Goal: Task Accomplishment & Management: Complete application form

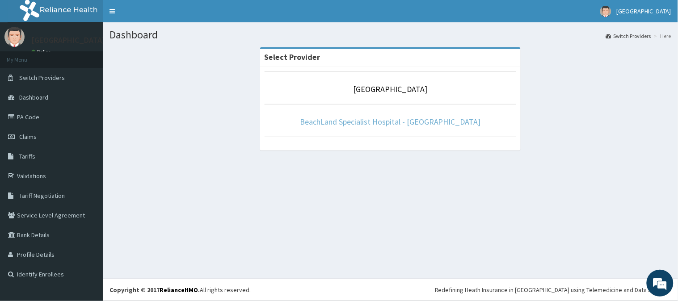
click at [363, 123] on link "BeachLand Specialist Hospital - Annex" at bounding box center [390, 122] width 181 height 10
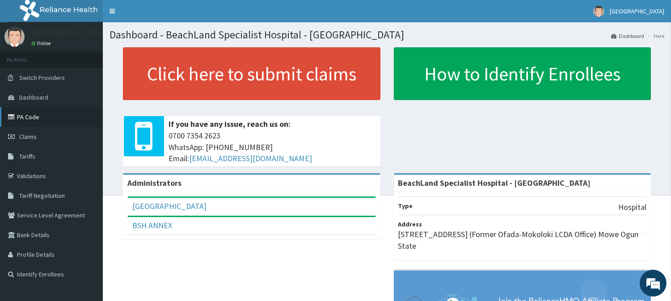
click at [38, 118] on link "PA Code" at bounding box center [51, 117] width 103 height 20
click at [42, 136] on link "Claims" at bounding box center [51, 137] width 103 height 20
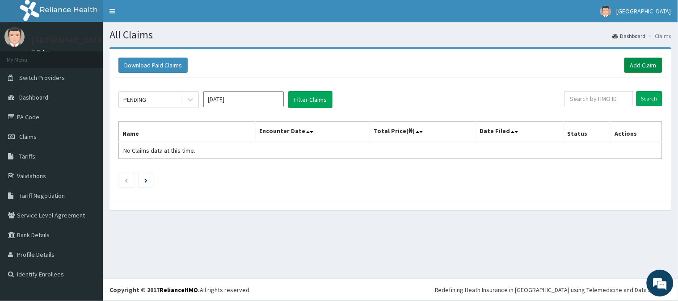
click at [637, 61] on link "Add Claim" at bounding box center [644, 65] width 38 height 15
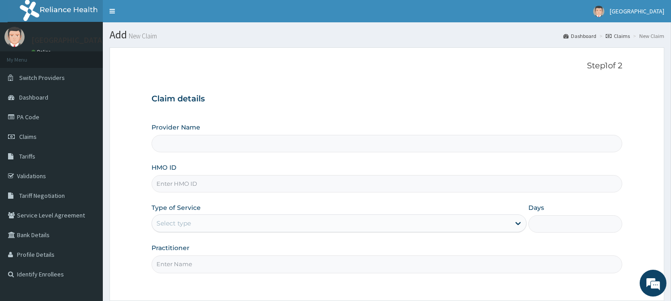
type input "BeachLand Specialist Hospital - [GEOGRAPHIC_DATA]"
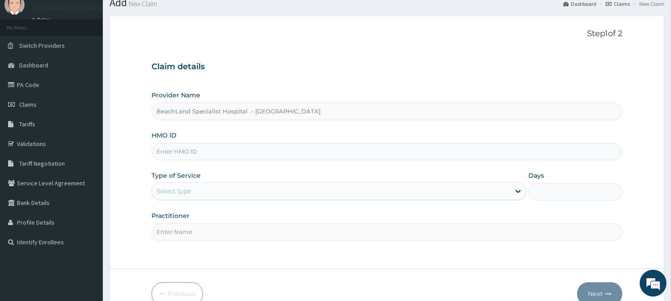
scroll to position [50, 0]
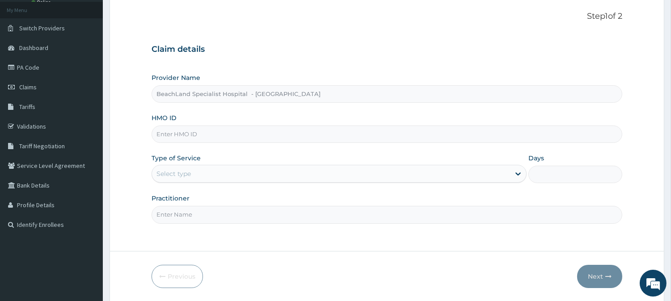
click at [211, 139] on input "HMO ID" at bounding box center [387, 134] width 471 height 17
paste input "TAX/10248/D"
type input "TAX/10248/D"
click at [243, 176] on div "Select type" at bounding box center [331, 174] width 358 height 14
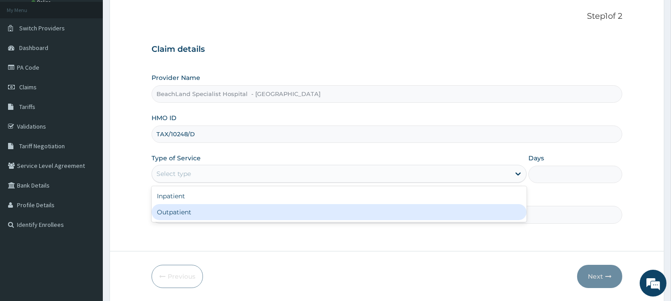
click at [237, 213] on div "Outpatient" at bounding box center [339, 212] width 375 height 16
type input "1"
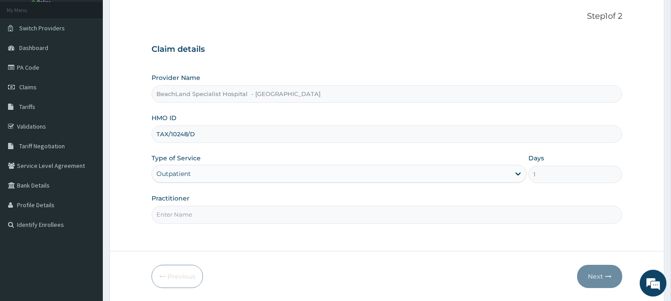
scroll to position [80, 0]
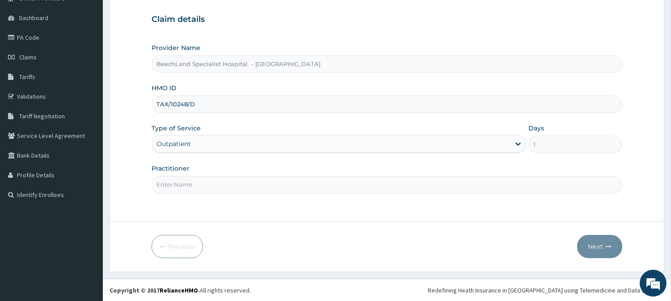
click at [234, 182] on input "Practitioner" at bounding box center [387, 184] width 471 height 17
type input "DR BOLAJI"
click at [599, 248] on button "Next" at bounding box center [599, 246] width 45 height 23
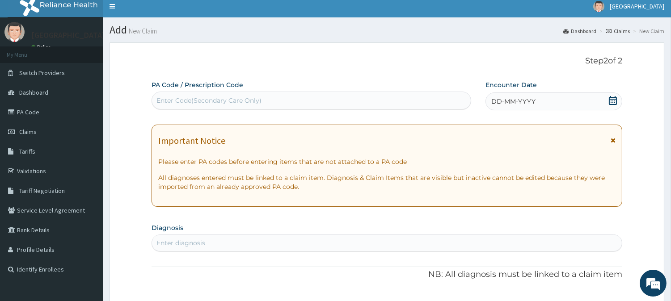
scroll to position [0, 0]
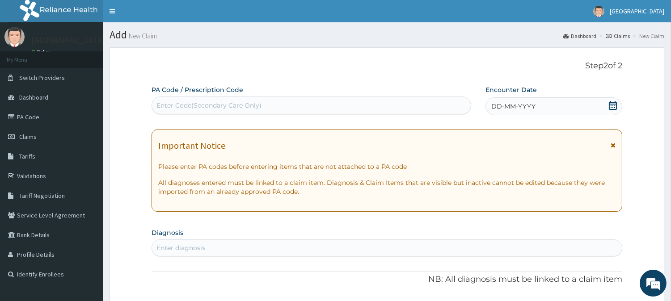
click at [227, 108] on div "Enter Code(Secondary Care Only)" at bounding box center [208, 105] width 105 height 9
paste input "TAX/10248/D"
type input "TAX/10248/D"
drag, startPoint x: 239, startPoint y: 105, endPoint x: 67, endPoint y: 121, distance: 172.9
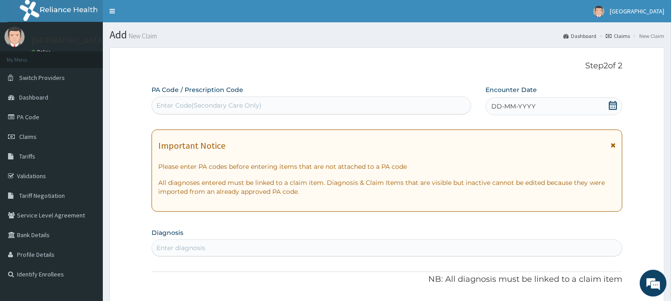
click at [202, 106] on div "Enter Code(Secondary Care Only)" at bounding box center [208, 105] width 105 height 9
click at [229, 107] on div "Enter Code(Secondary Care Only)" at bounding box center [208, 105] width 105 height 9
drag, startPoint x: 229, startPoint y: 107, endPoint x: 185, endPoint y: 112, distance: 44.5
click at [185, 112] on div "Enter Code(Secondary Care Only)" at bounding box center [311, 105] width 319 height 14
click at [190, 104] on div "Enter Code(Secondary Care Only)" at bounding box center [208, 105] width 105 height 9
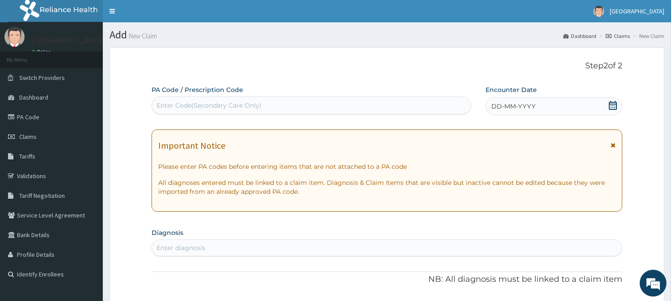
paste input "PA/DEB6CA"
type input "PA/DEB6CA"
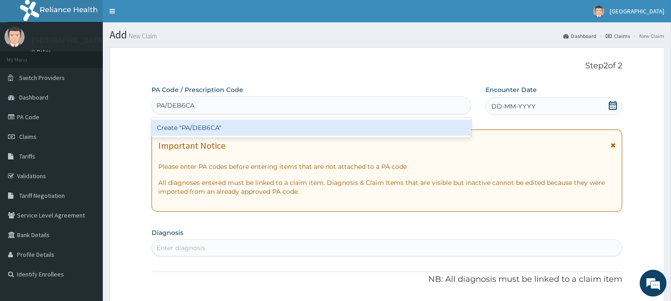
click at [225, 130] on div "Create "PA/DEB6CA"" at bounding box center [312, 128] width 320 height 16
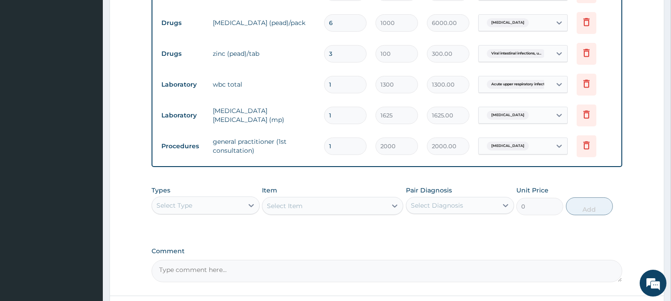
scroll to position [549, 0]
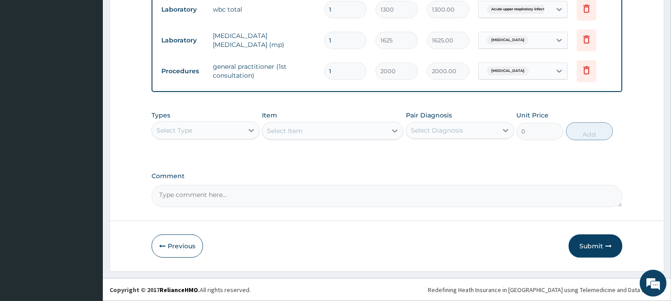
drag, startPoint x: 600, startPoint y: 244, endPoint x: 501, endPoint y: 181, distance: 117.3
click at [600, 244] on button "Submit" at bounding box center [596, 246] width 54 height 23
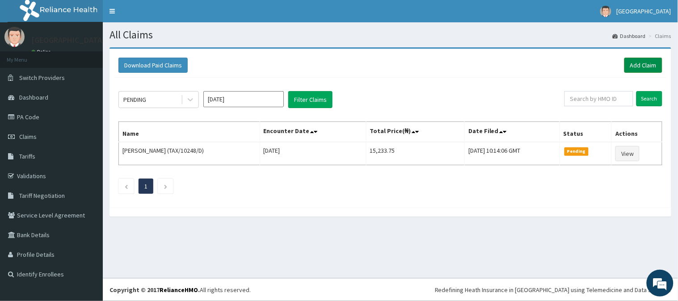
click at [640, 60] on link "Add Claim" at bounding box center [644, 65] width 38 height 15
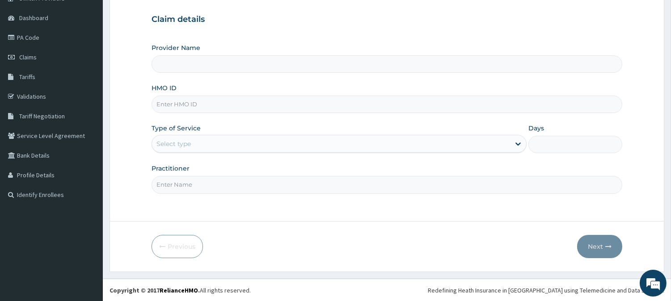
type input "BeachLand Specialist Hospital - [GEOGRAPHIC_DATA]"
click at [179, 107] on input "HMO ID" at bounding box center [387, 104] width 471 height 17
paste input "TAX/10248/B"
type input "TAX/10248/B"
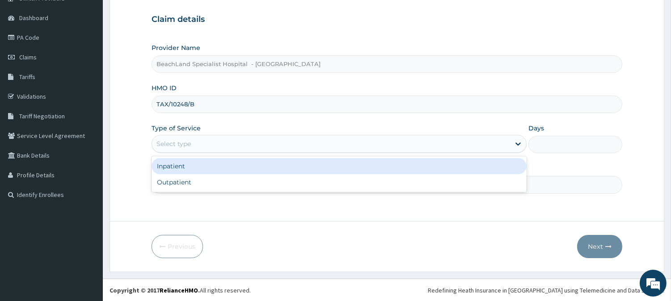
click at [202, 143] on div "Select type" at bounding box center [331, 144] width 358 height 14
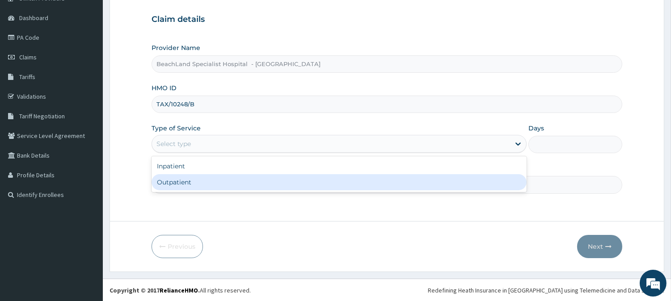
click at [203, 184] on div "Outpatient" at bounding box center [339, 182] width 375 height 16
type input "1"
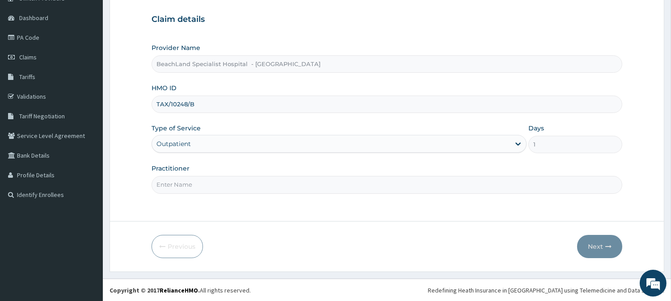
click at [203, 186] on input "Practitioner" at bounding box center [387, 184] width 471 height 17
type input "DR BOLAJI"
click at [603, 249] on button "Next" at bounding box center [599, 246] width 45 height 23
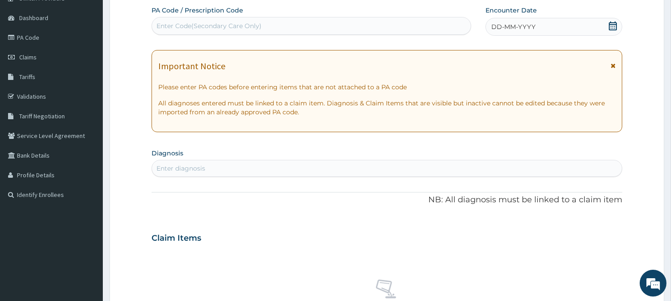
click at [193, 26] on div "Enter Code(Secondary Care Only)" at bounding box center [208, 25] width 105 height 9
paste input "PA/829B7A"
type input "PA/829B7A"
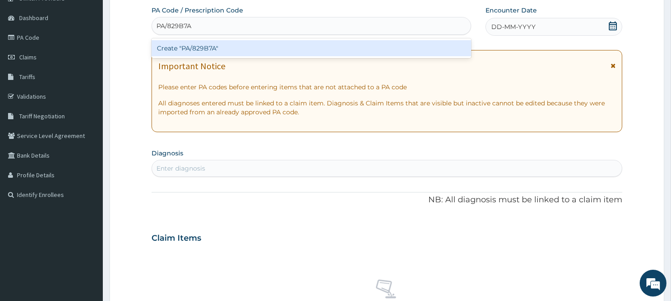
click at [206, 44] on div "Create "PA/829B7A"" at bounding box center [312, 48] width 320 height 16
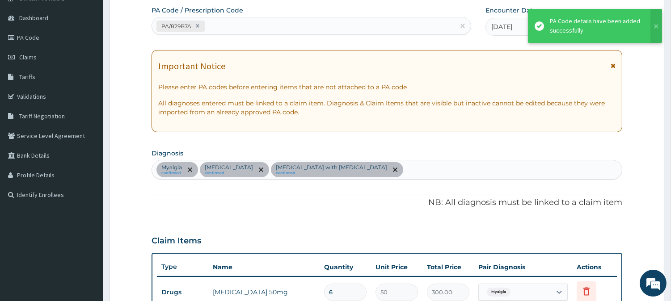
scroll to position [345, 0]
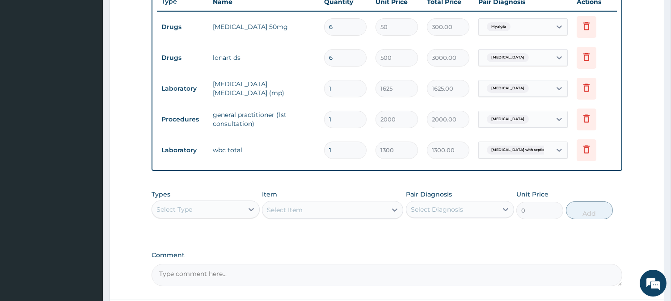
click at [249, 148] on td "wbc total" at bounding box center [263, 150] width 111 height 18
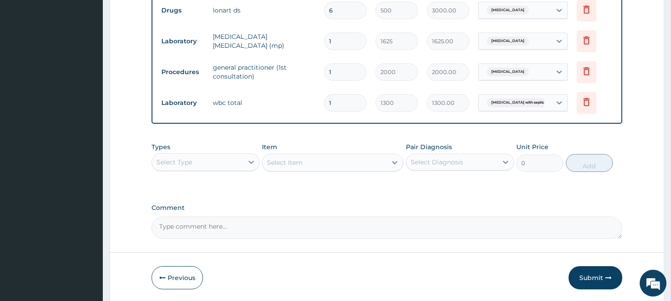
scroll to position [424, 0]
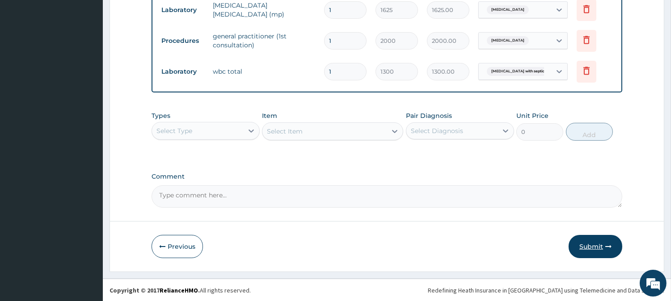
click at [582, 245] on button "Submit" at bounding box center [596, 246] width 54 height 23
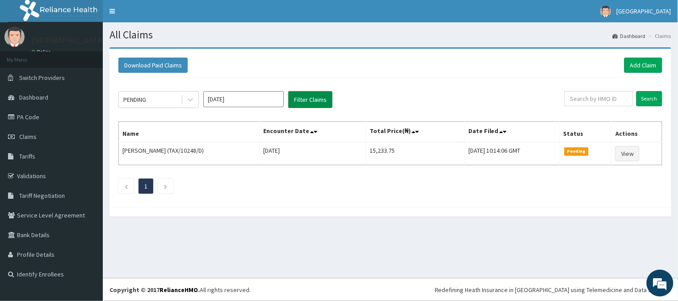
click at [318, 101] on button "Filter Claims" at bounding box center [310, 99] width 44 height 17
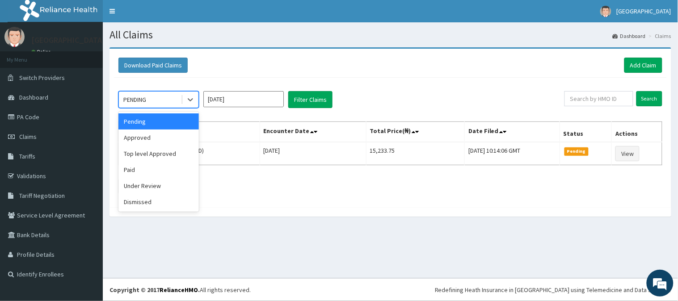
click at [153, 97] on div "PENDING" at bounding box center [150, 100] width 62 height 14
click at [174, 136] on div "Approved" at bounding box center [158, 138] width 80 height 16
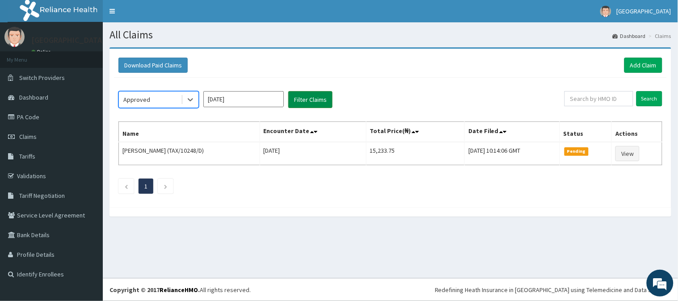
click at [314, 100] on button "Filter Claims" at bounding box center [310, 99] width 44 height 17
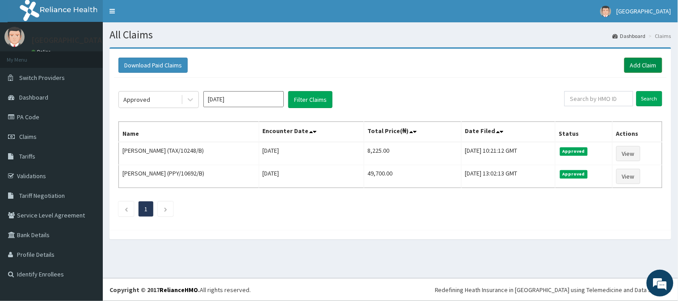
click at [645, 64] on link "Add Claim" at bounding box center [644, 65] width 38 height 15
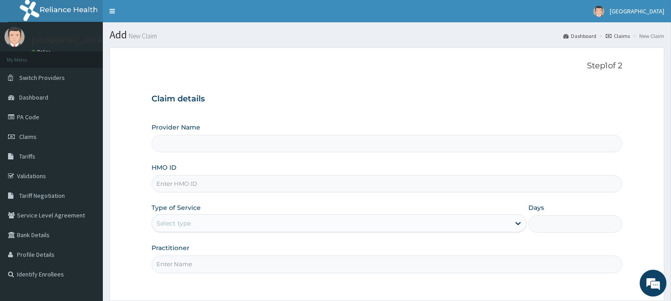
type input "BeachLand Specialist Hospital - [GEOGRAPHIC_DATA]"
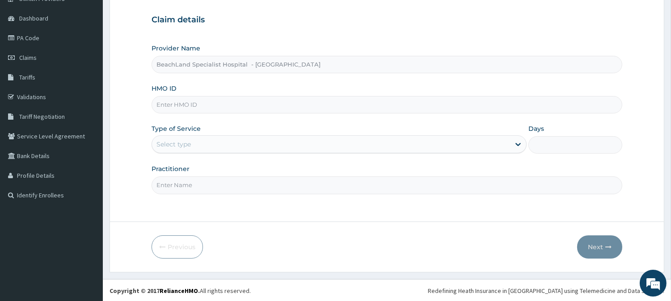
scroll to position [80, 0]
click at [246, 106] on input "HMO ID" at bounding box center [387, 104] width 471 height 17
paste input "DGC/10013/B"
type input "DGC/10013/B"
click at [246, 145] on div "Select type" at bounding box center [331, 144] width 358 height 14
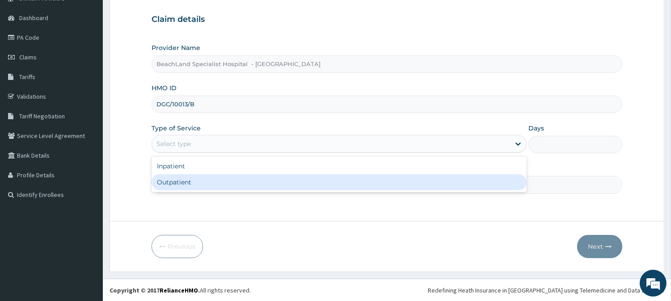
drag, startPoint x: 236, startPoint y: 180, endPoint x: 276, endPoint y: 189, distance: 41.7
click at [245, 184] on div "Outpatient" at bounding box center [339, 182] width 375 height 16
type input "1"
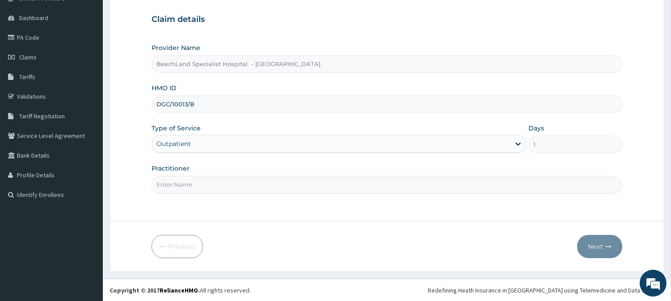
scroll to position [0, 0]
click at [179, 183] on input "Practitioner" at bounding box center [387, 184] width 471 height 17
type input "DR AJALA"
click at [602, 248] on button "Next" at bounding box center [599, 246] width 45 height 23
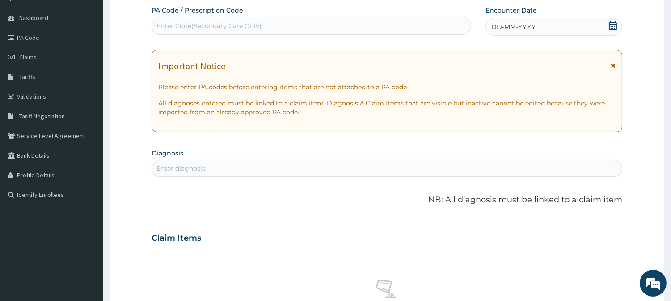
click at [233, 20] on div "Enter Code(Secondary Care Only)" at bounding box center [311, 26] width 319 height 14
paste input "PA/6539C5"
type input "PA/6539C5"
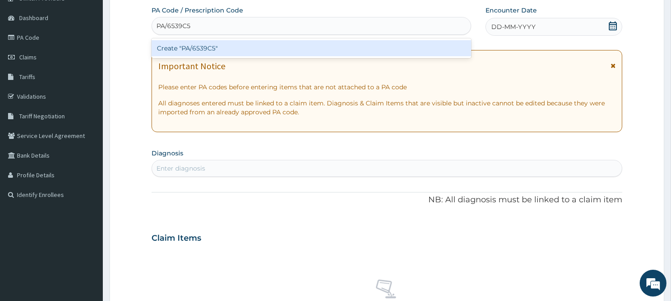
click at [247, 47] on div "Create "PA/6539C5"" at bounding box center [312, 48] width 320 height 16
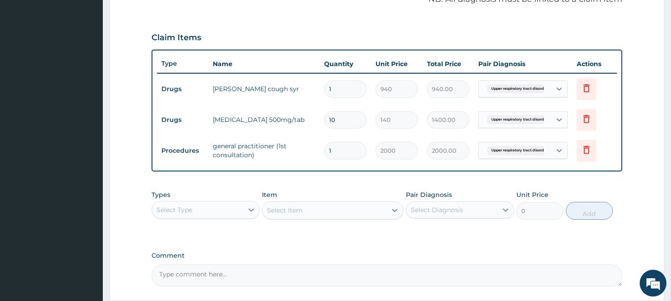
scroll to position [362, 0]
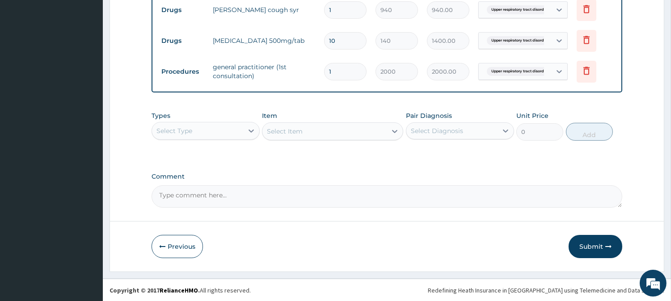
drag, startPoint x: 588, startPoint y: 248, endPoint x: 579, endPoint y: 234, distance: 16.5
click at [588, 248] on button "Submit" at bounding box center [596, 246] width 54 height 23
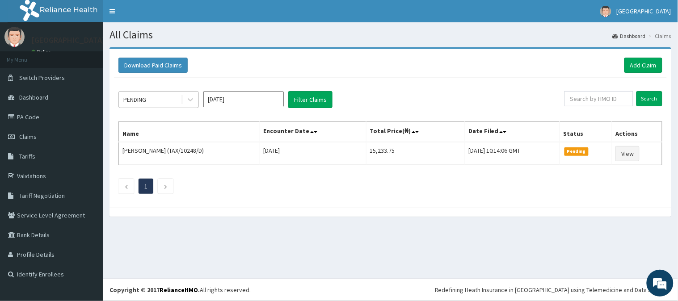
drag, startPoint x: 177, startPoint y: 99, endPoint x: 178, endPoint y: 105, distance: 5.5
click at [177, 100] on div "PENDING" at bounding box center [150, 100] width 62 height 14
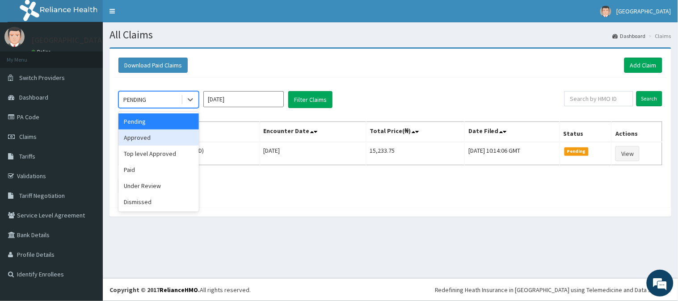
click at [174, 139] on div "Approved" at bounding box center [158, 138] width 80 height 16
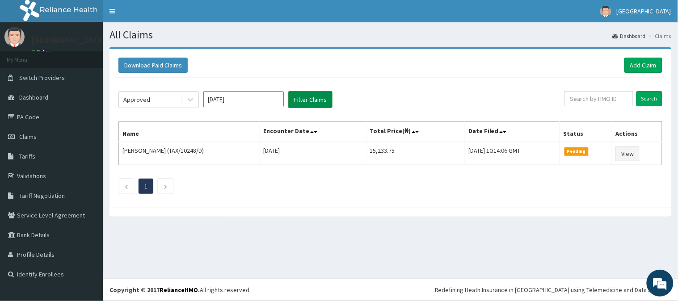
click at [313, 96] on button "Filter Claims" at bounding box center [310, 99] width 44 height 17
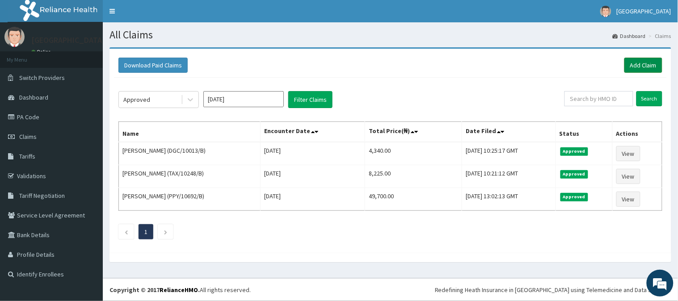
click at [633, 63] on link "Add Claim" at bounding box center [644, 65] width 38 height 15
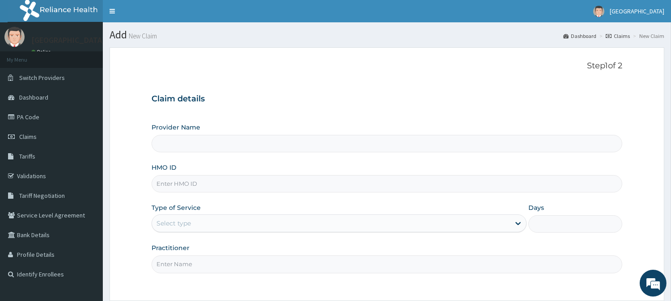
type input "BeachLand Specialist Hospital - [GEOGRAPHIC_DATA]"
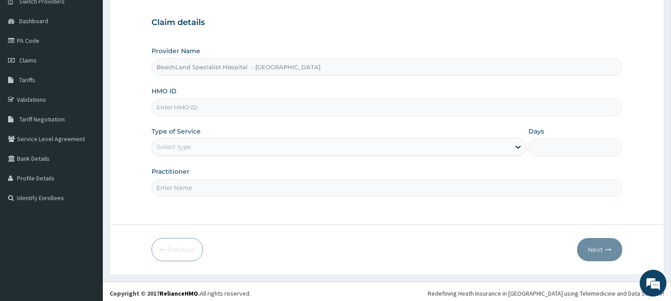
scroll to position [80, 0]
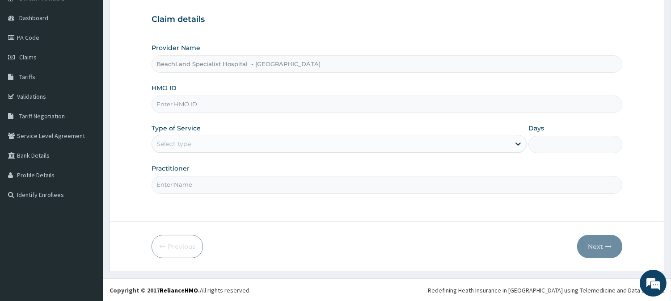
click at [240, 104] on input "HMO ID" at bounding box center [387, 104] width 471 height 17
paste input "MGG/10052/C"
type input "MGG/10052/C"
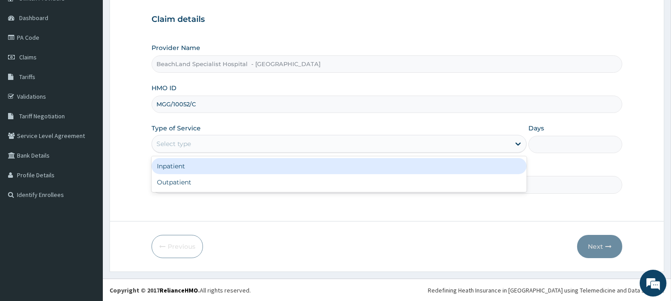
click at [232, 145] on div "Select type" at bounding box center [331, 144] width 358 height 14
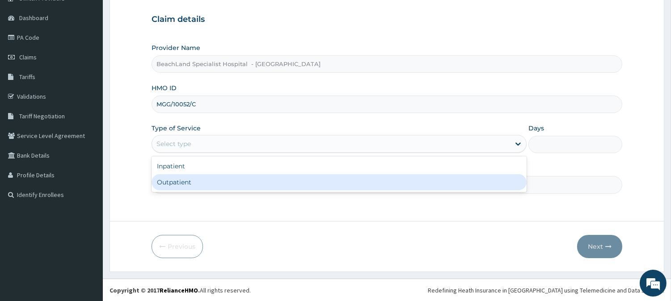
click at [224, 177] on div "Outpatient" at bounding box center [339, 182] width 375 height 16
type input "1"
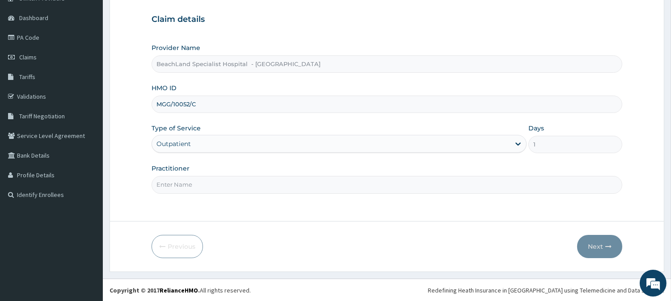
click at [270, 184] on input "Practitioner" at bounding box center [387, 184] width 471 height 17
type input "[PERSON_NAME]"
click at [590, 243] on button "Next" at bounding box center [599, 246] width 45 height 23
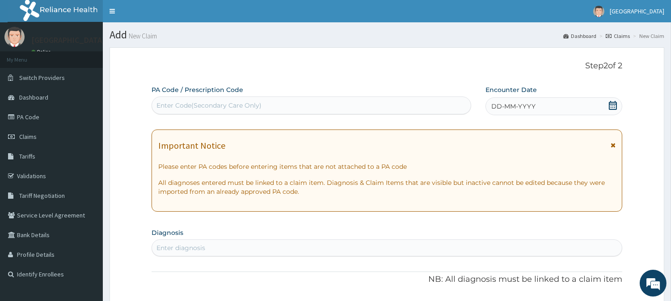
click at [190, 105] on div "Enter Code(Secondary Care Only)" at bounding box center [208, 105] width 105 height 9
paste input "PA/30C890"
type input "PA/30C890"
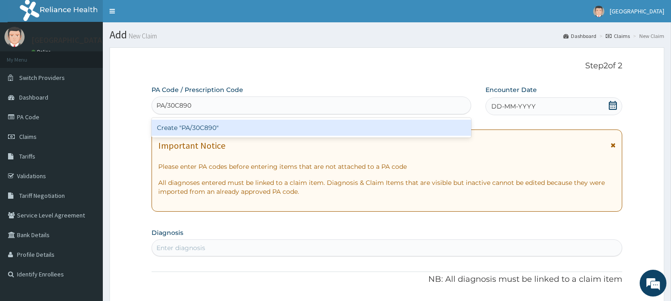
click at [182, 131] on div "Create "PA/30C890"" at bounding box center [312, 128] width 320 height 16
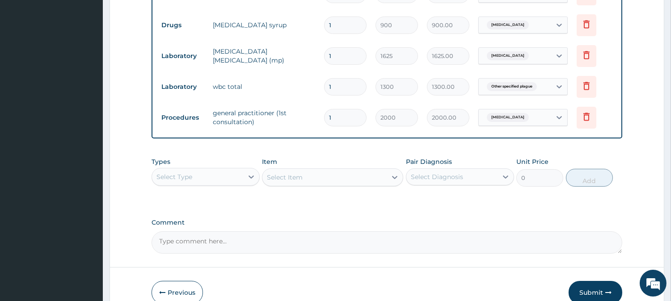
scroll to position [455, 0]
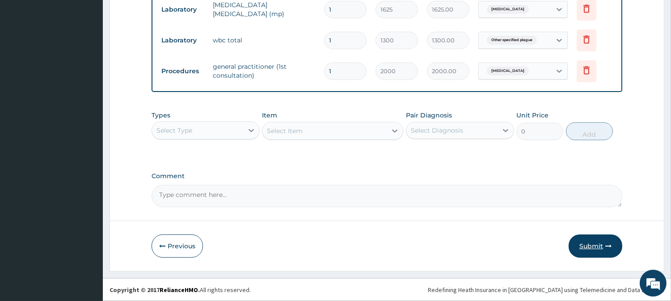
click at [583, 252] on button "Submit" at bounding box center [596, 246] width 54 height 23
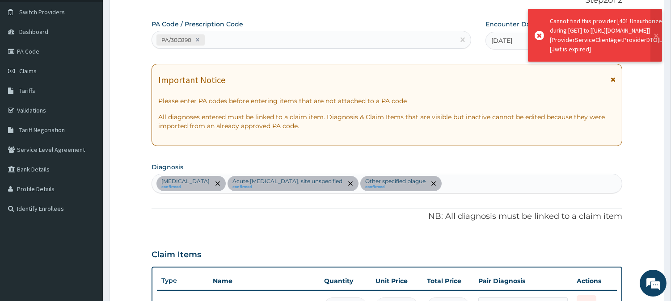
scroll to position [58, 0]
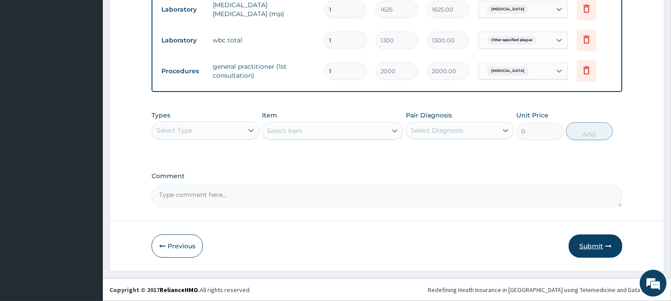
click at [601, 247] on button "Submit" at bounding box center [596, 246] width 54 height 23
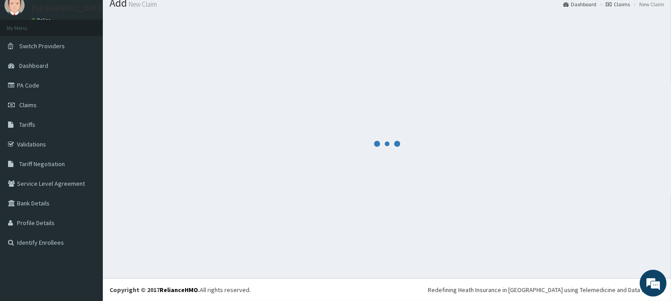
scroll to position [455, 0]
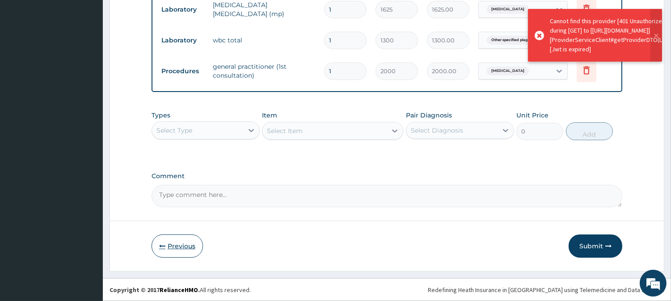
click at [189, 244] on button "Previous" at bounding box center [177, 246] width 51 height 23
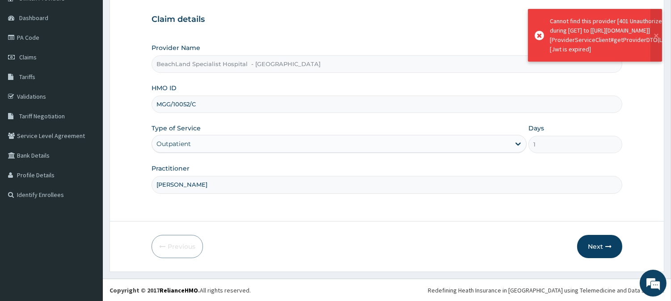
click at [291, 188] on input "DR.AJALA" at bounding box center [387, 184] width 471 height 17
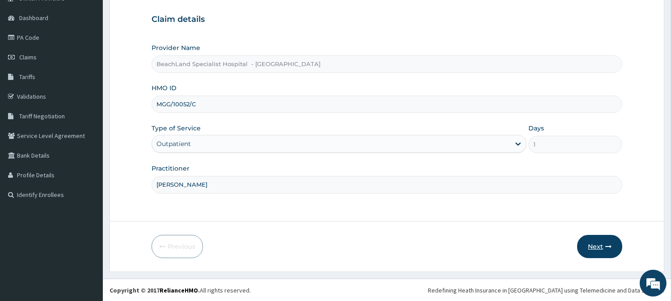
click at [586, 238] on button "Next" at bounding box center [599, 246] width 45 height 23
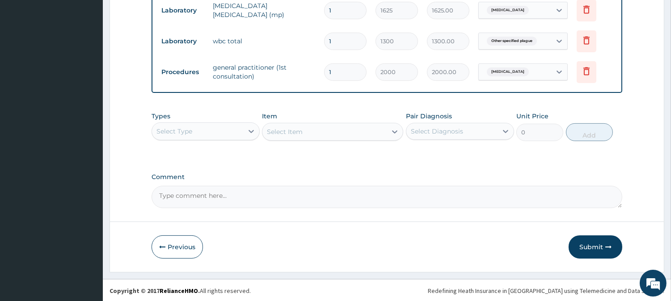
scroll to position [455, 0]
click at [595, 245] on button "Submit" at bounding box center [596, 246] width 54 height 23
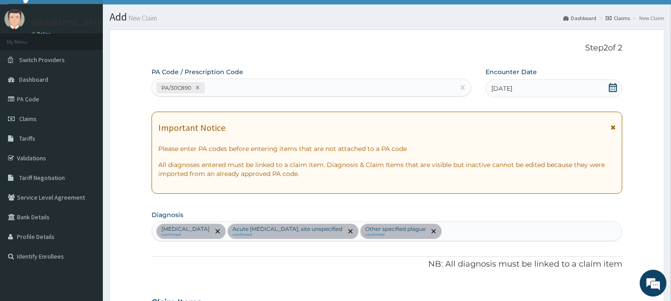
scroll to position [0, 0]
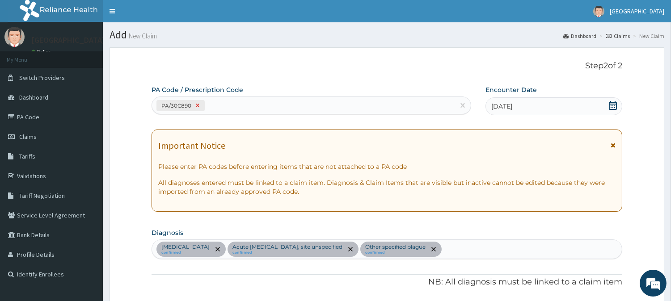
click at [198, 105] on icon at bounding box center [197, 105] width 3 height 3
click at [200, 107] on div "Enter Code(Secondary Care Only)" at bounding box center [208, 105] width 105 height 9
paste input "PA/30C890"
type input "PA/30C890"
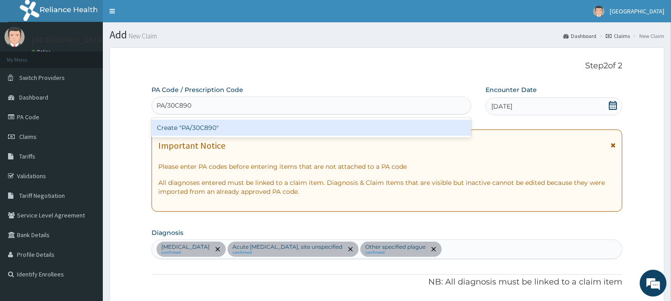
click at [244, 129] on div "Create "PA/30C890"" at bounding box center [312, 128] width 320 height 16
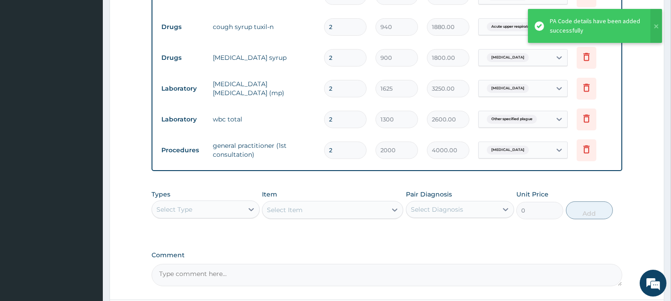
scroll to position [455, 0]
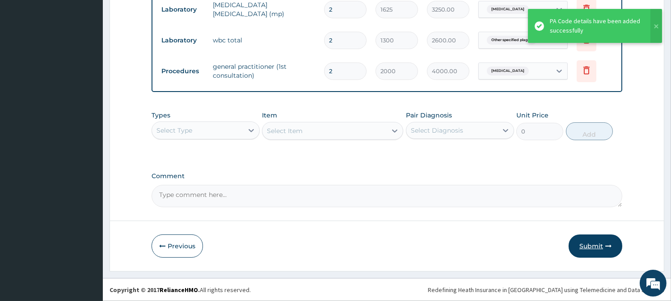
click at [595, 249] on button "Submit" at bounding box center [596, 246] width 54 height 23
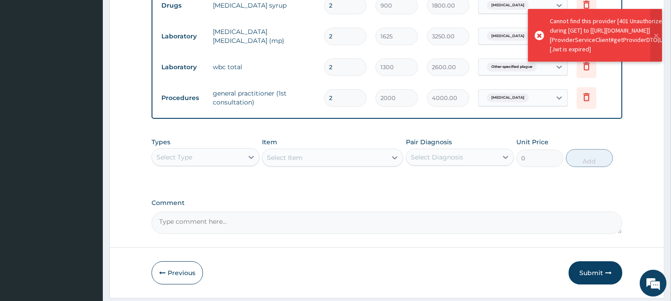
scroll to position [405, 0]
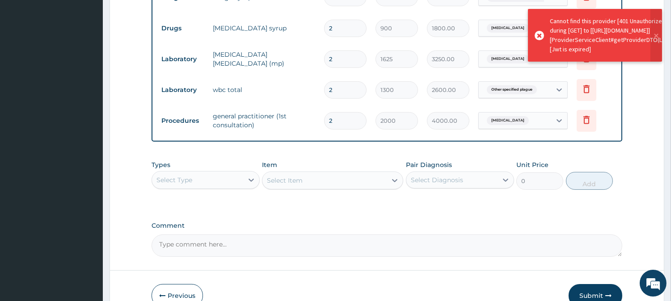
click at [336, 121] on input "2" at bounding box center [345, 120] width 42 height 17
type input "0.00"
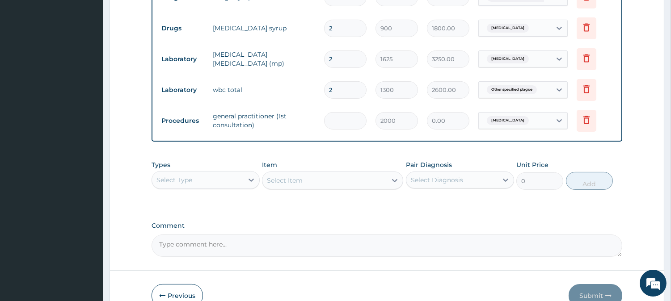
type input "1"
type input "2000.00"
type input "1"
click at [340, 88] on input "2" at bounding box center [345, 89] width 42 height 17
type input "0.00"
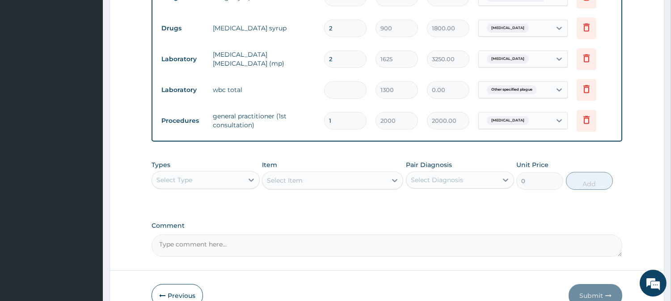
type input "1"
type input "1300.00"
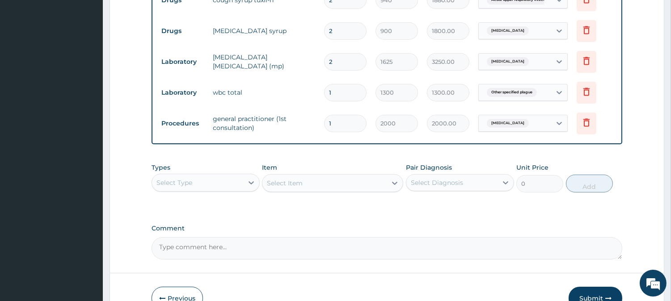
scroll to position [356, 0]
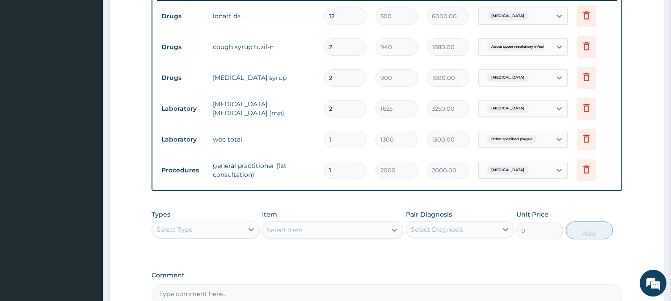
type input "1"
click at [341, 105] on input "2" at bounding box center [345, 108] width 42 height 17
type input "0.00"
type input "1"
type input "1625.00"
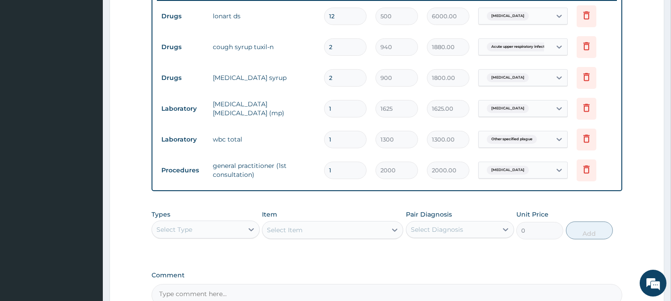
type input "1"
click at [342, 80] on input "2" at bounding box center [345, 77] width 42 height 17
type input "0.00"
type input "1"
type input "900.00"
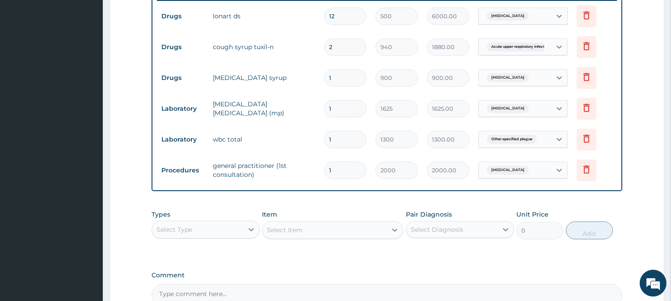
type input "1"
click at [354, 49] on input "2" at bounding box center [345, 46] width 42 height 17
type input "0.00"
type input "1"
type input "940.00"
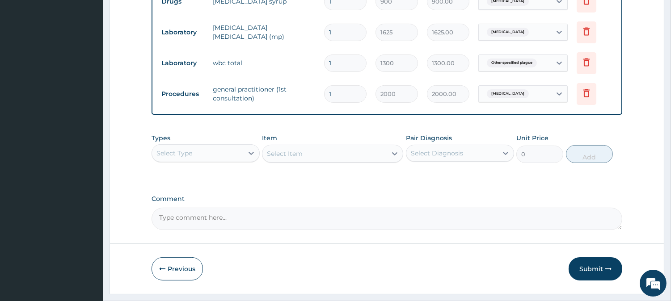
scroll to position [455, 0]
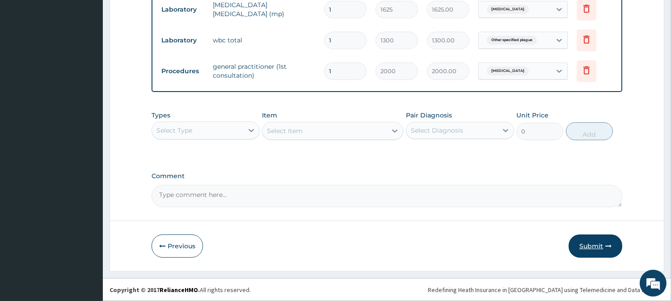
type input "1"
click at [597, 243] on button "Submit" at bounding box center [596, 246] width 54 height 23
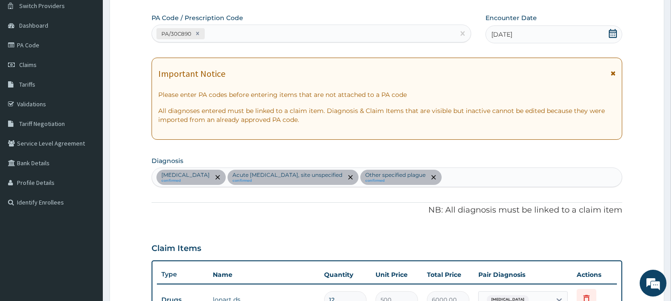
scroll to position [58, 0]
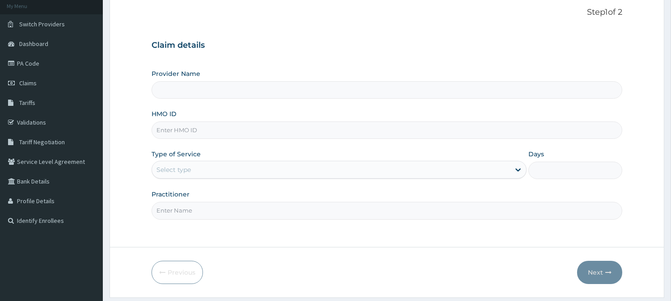
scroll to position [54, 0]
click at [204, 130] on input "HMO ID" at bounding box center [387, 130] width 471 height 17
paste input "MGG/10052/C"
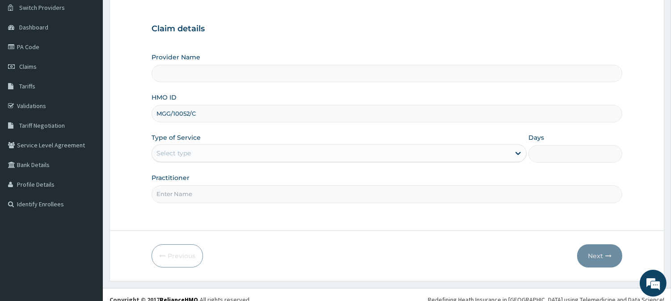
scroll to position [80, 0]
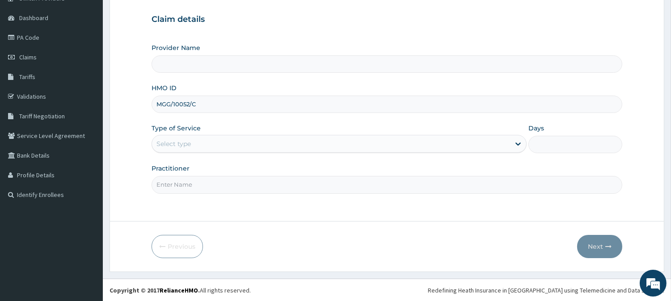
type input "MGG/10052/C"
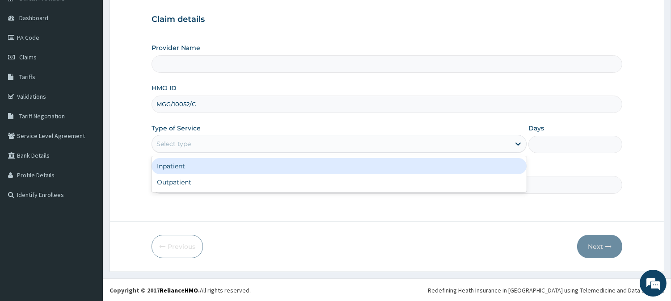
click at [276, 146] on div "Select type" at bounding box center [331, 144] width 358 height 14
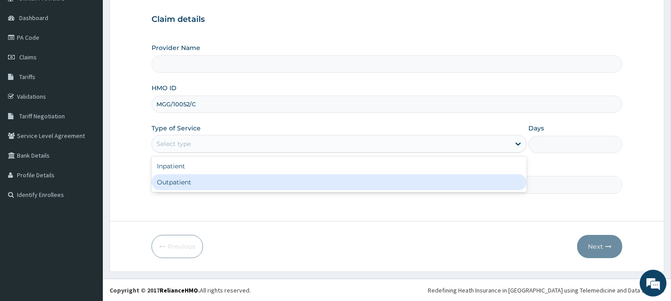
scroll to position [0, 0]
click at [280, 177] on div "Outpatient" at bounding box center [339, 182] width 375 height 16
type input "1"
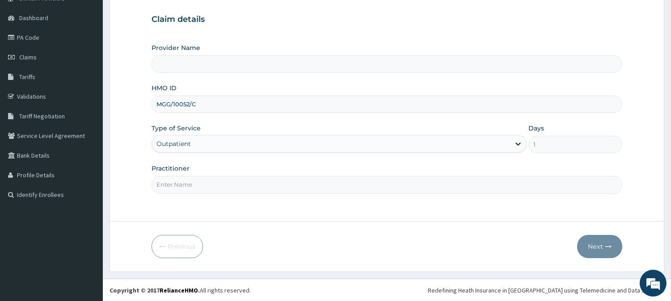
click at [288, 190] on input "Practitioner" at bounding box center [387, 184] width 471 height 17
type input "DR BOLAJI"
click at [589, 246] on button "Next" at bounding box center [599, 246] width 45 height 23
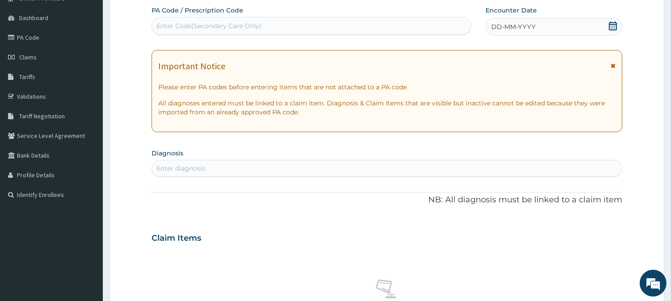
click at [241, 28] on div "Enter Code(Secondary Care Only)" at bounding box center [208, 25] width 105 height 9
paste input "PA/30C890"
type input "PA/30C890"
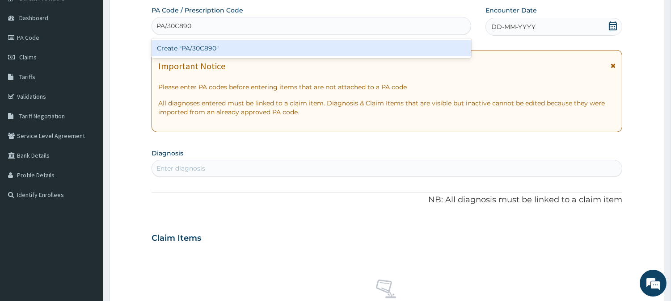
click at [261, 55] on div "Create "PA/30C890"" at bounding box center [312, 48] width 320 height 16
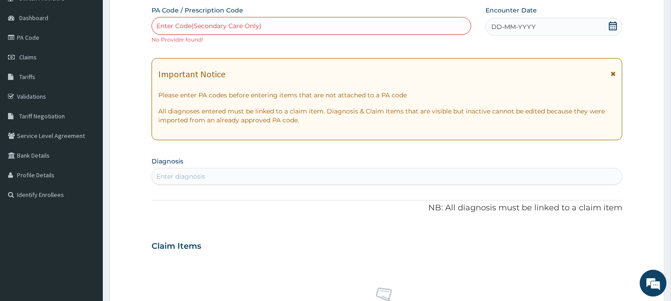
click at [275, 23] on div "Enter Code(Secondary Care Only)" at bounding box center [311, 26] width 319 height 14
paste input "PA/30C890"
type input "PA/30C890"
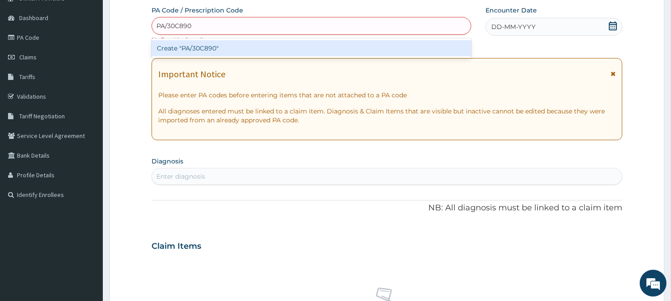
click at [276, 45] on div "Create "PA/30C890"" at bounding box center [312, 48] width 320 height 16
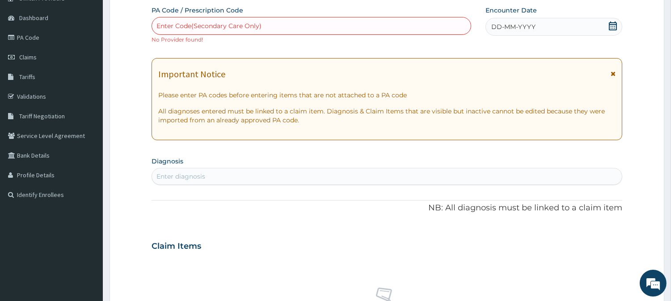
click at [247, 23] on div "Enter Code(Secondary Care Only)" at bounding box center [208, 25] width 105 height 9
paste input "PA/30C890"
type input "PA/30C890"
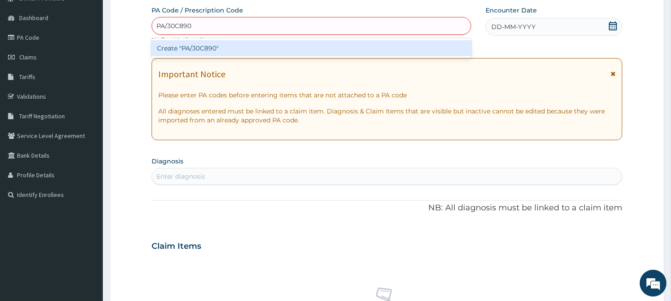
click at [282, 45] on div "Create "PA/30C890"" at bounding box center [312, 48] width 320 height 16
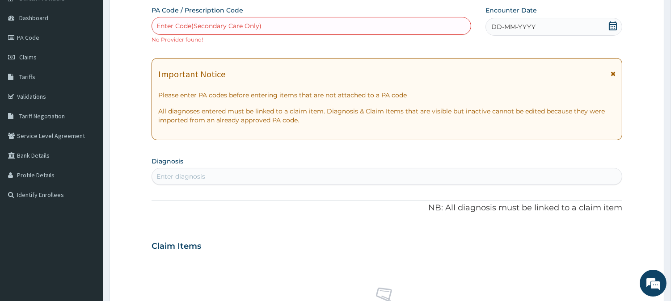
click at [611, 22] on icon at bounding box center [613, 25] width 8 height 9
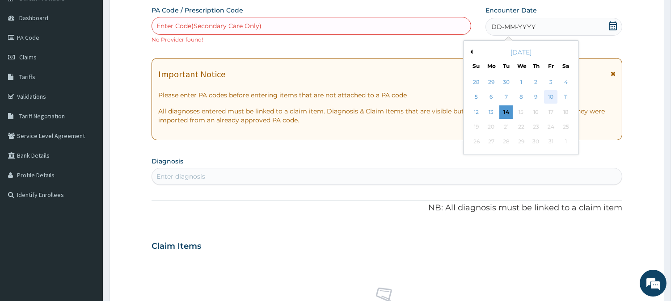
click at [552, 97] on div "10" at bounding box center [550, 97] width 13 height 13
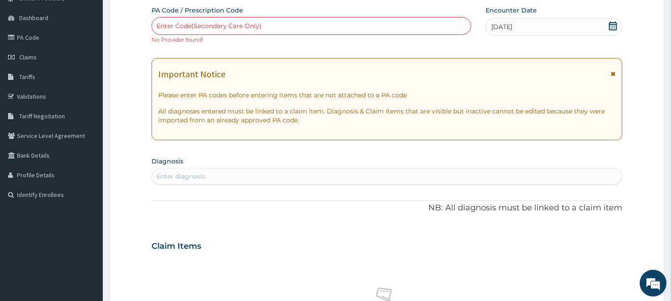
click at [301, 29] on div "Enter Code(Secondary Care Only)" at bounding box center [311, 26] width 319 height 14
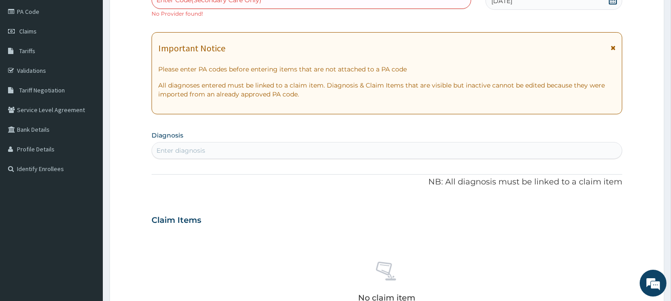
scroll to position [149, 0]
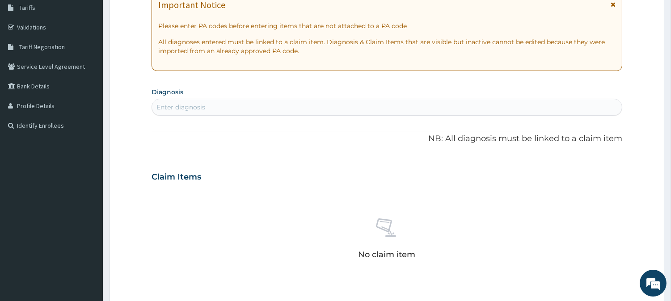
click at [186, 104] on div "Enter diagnosis" at bounding box center [180, 107] width 49 height 9
type input "b"
type input "malaria"
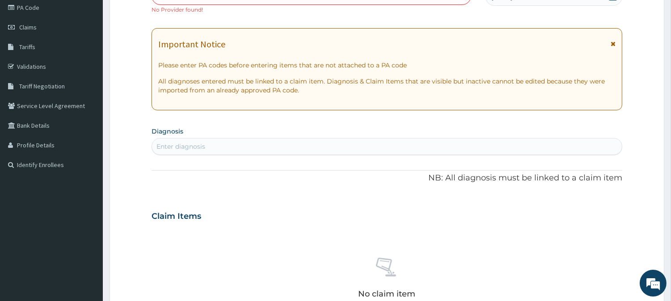
scroll to position [50, 0]
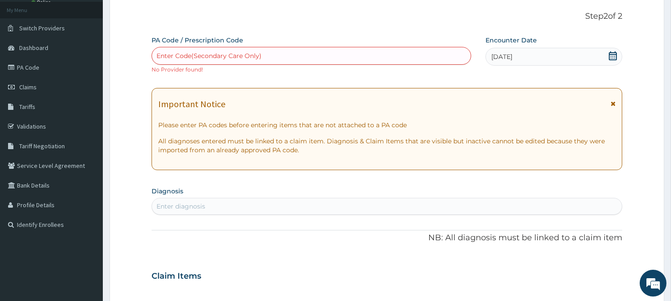
click at [190, 57] on div "Enter Code(Secondary Care Only)" at bounding box center [208, 55] width 105 height 9
paste input "PA/30C890"
type input "PA/30C890"
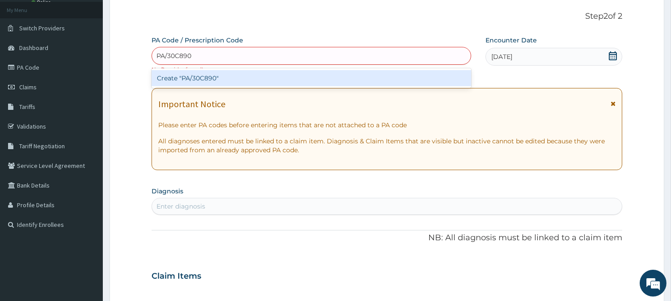
click at [211, 75] on div "Create "PA/30C890"" at bounding box center [312, 78] width 320 height 16
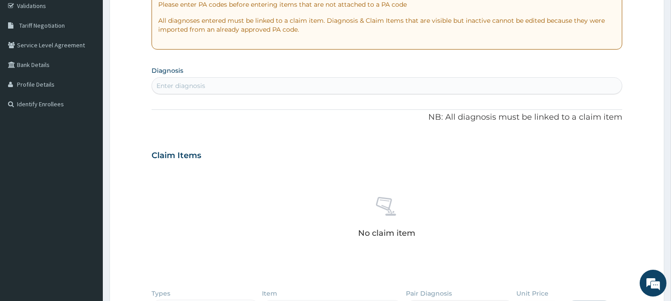
scroll to position [198, 0]
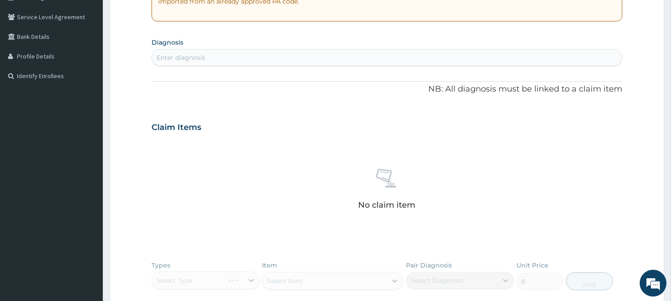
click at [188, 56] on div "Enter diagnosis" at bounding box center [180, 57] width 49 height 9
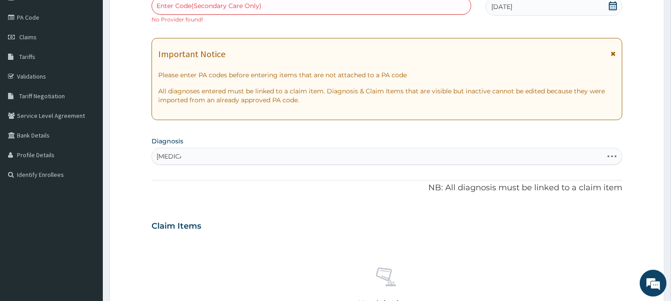
scroll to position [99, 0]
type input "malaria"
click at [204, 140] on section "Diagnosis Select is focused ,type to refine list, press Down to open the menu, …" at bounding box center [387, 150] width 471 height 30
click at [206, 154] on div "Enter diagnosis" at bounding box center [387, 157] width 470 height 14
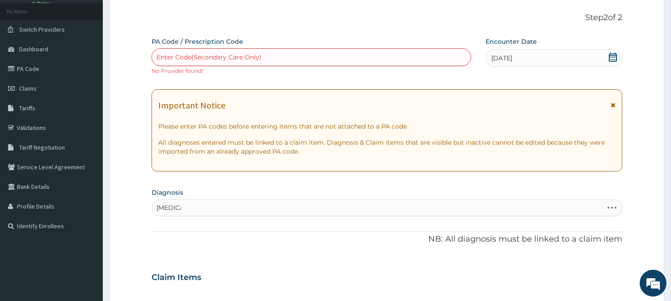
scroll to position [0, 0]
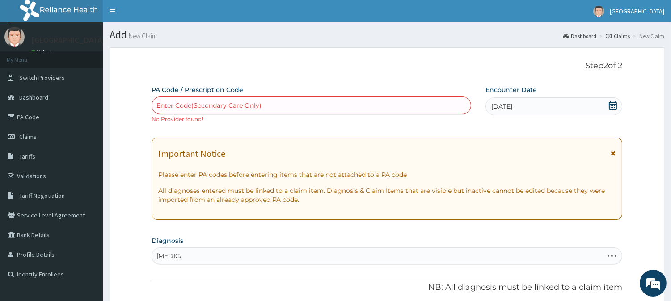
type input "malaria"
click at [168, 101] on div "Enter Code(Secondary Care Only)" at bounding box center [208, 105] width 105 height 9
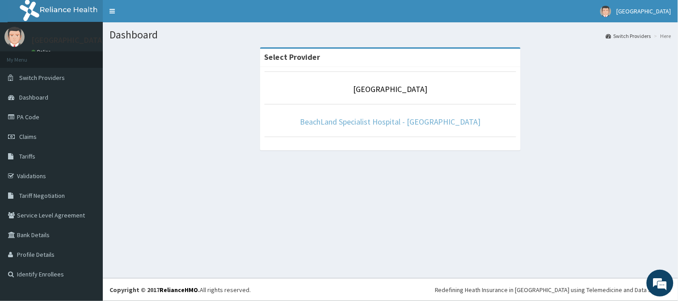
click at [378, 123] on link "BeachLand Specialist Hospital - [GEOGRAPHIC_DATA]" at bounding box center [390, 122] width 181 height 10
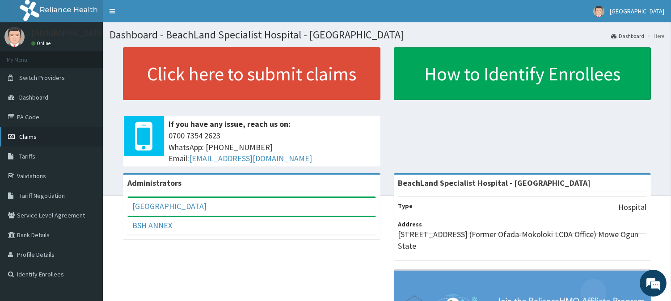
click at [28, 141] on link "Claims" at bounding box center [51, 137] width 103 height 20
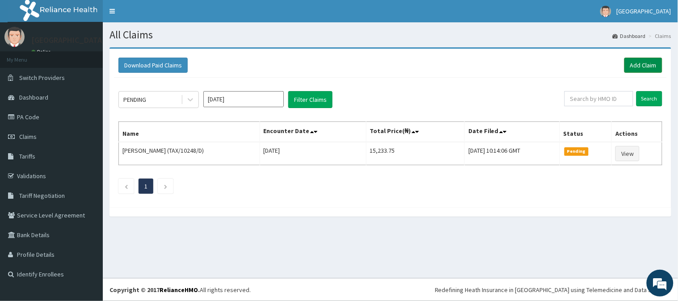
click at [655, 65] on link "Add Claim" at bounding box center [644, 65] width 38 height 15
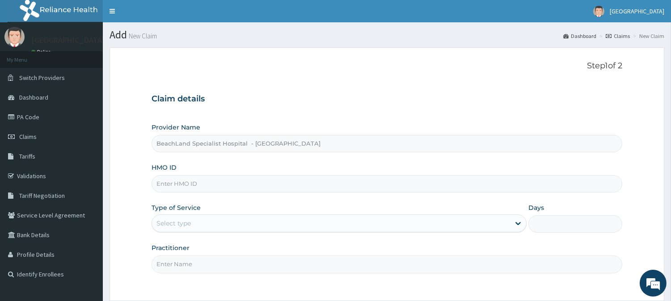
type input "BeachLand Specialist Hospital - [GEOGRAPHIC_DATA]"
click at [163, 184] on input "HMO ID" at bounding box center [387, 183] width 471 height 17
paste input "MGG/10052/C"
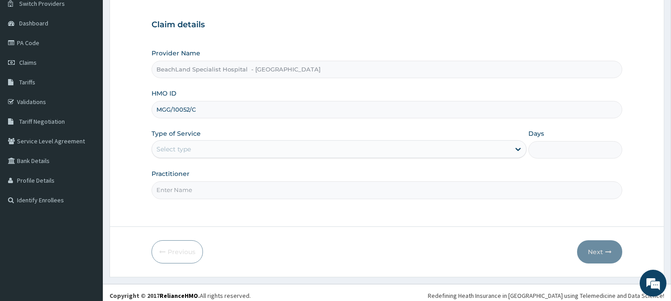
scroll to position [80, 0]
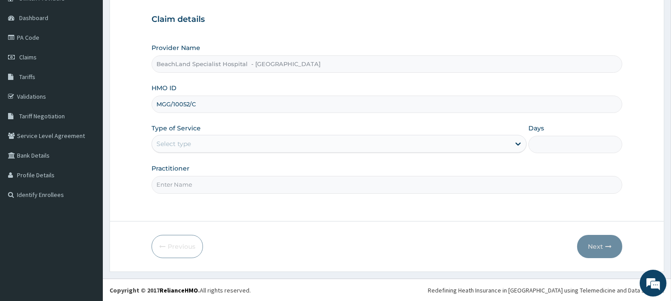
type input "MGG/10052/C"
drag, startPoint x: 191, startPoint y: 142, endPoint x: 198, endPoint y: 155, distance: 14.2
click at [197, 148] on div "Select type" at bounding box center [331, 144] width 358 height 14
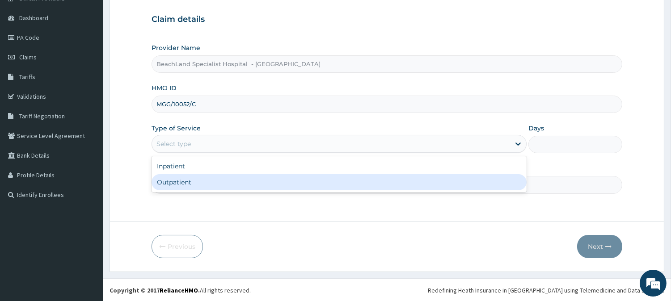
click at [196, 180] on div "Outpatient" at bounding box center [339, 182] width 375 height 16
type input "1"
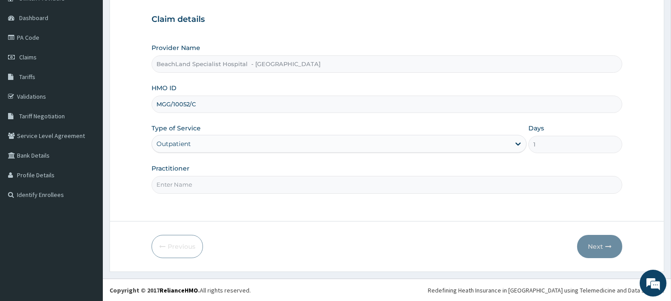
click at [195, 186] on input "Practitioner" at bounding box center [387, 184] width 471 height 17
type input "[PERSON_NAME]"
click at [609, 245] on icon "button" at bounding box center [608, 247] width 6 height 6
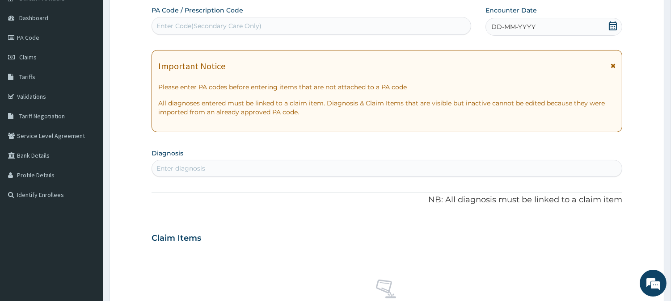
click at [205, 23] on div "Enter Code(Secondary Care Only)" at bounding box center [208, 25] width 105 height 9
paste input "PA/30C890"
type input "PA/30C890"
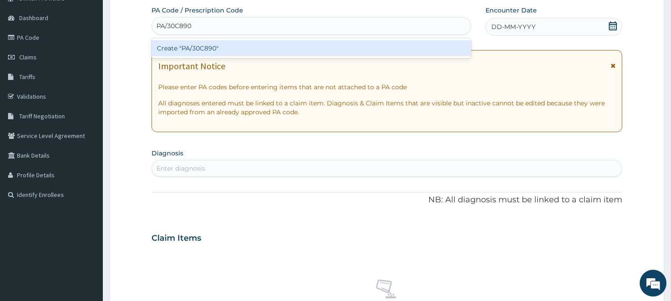
click at [237, 46] on div "Create "PA/30C890"" at bounding box center [312, 48] width 320 height 16
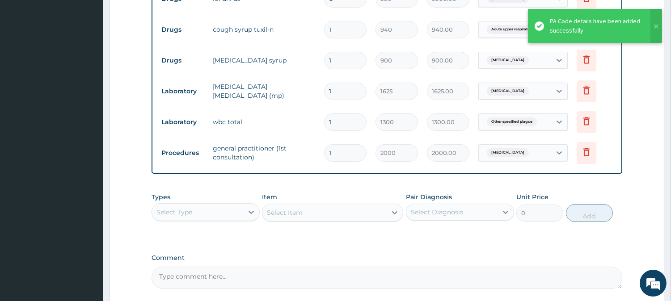
scroll to position [426, 0]
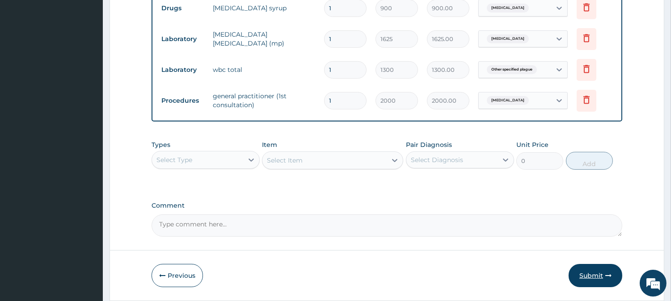
click at [598, 274] on button "Submit" at bounding box center [596, 275] width 54 height 23
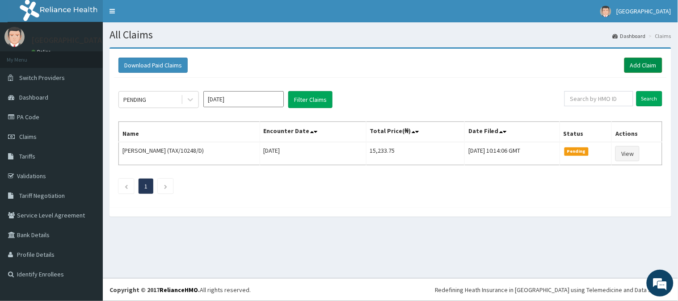
click at [652, 66] on link "Add Claim" at bounding box center [644, 65] width 38 height 15
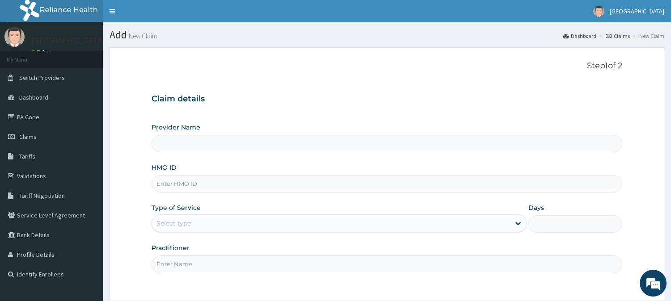
type input "BeachLand Specialist Hospital - [GEOGRAPHIC_DATA]"
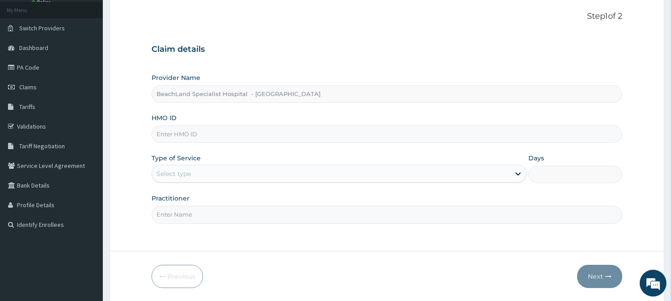
click at [176, 131] on input "HMO ID" at bounding box center [387, 134] width 471 height 17
paste input "MGG/10052/B"
type input "MGG/10052/B"
click at [187, 174] on div "Select type" at bounding box center [173, 173] width 34 height 9
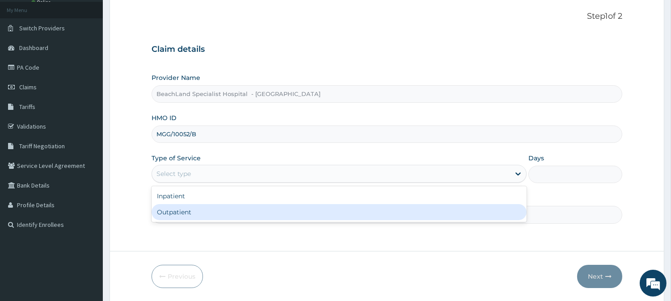
scroll to position [0, 0]
click at [203, 214] on div "Outpatient" at bounding box center [339, 212] width 375 height 16
type input "1"
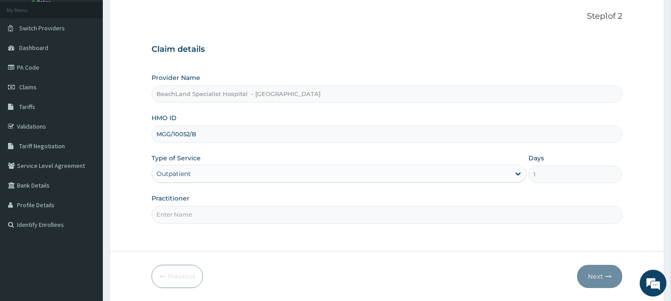
click at [200, 215] on input "Practitioner" at bounding box center [387, 214] width 471 height 17
type input "DR AJALA"
click at [600, 275] on button "Next" at bounding box center [599, 276] width 45 height 23
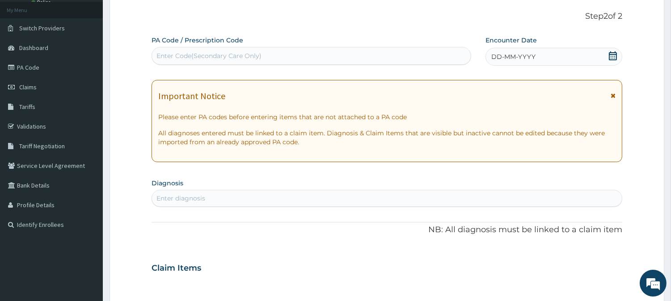
click at [186, 55] on div "Enter Code(Secondary Care Only)" at bounding box center [208, 55] width 105 height 9
drag, startPoint x: 188, startPoint y: 55, endPoint x: 289, endPoint y: 55, distance: 101.5
click at [371, 19] on p "Step 2 of 2" at bounding box center [387, 17] width 471 height 10
click at [192, 57] on div "Enter Code(Secondary Care Only)" at bounding box center [208, 55] width 105 height 9
paste input "PA/D0E926"
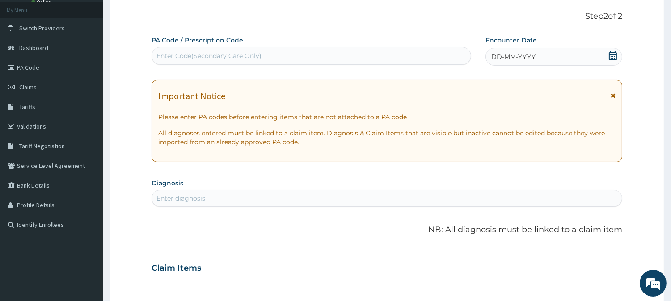
type input "PA/D0E926"
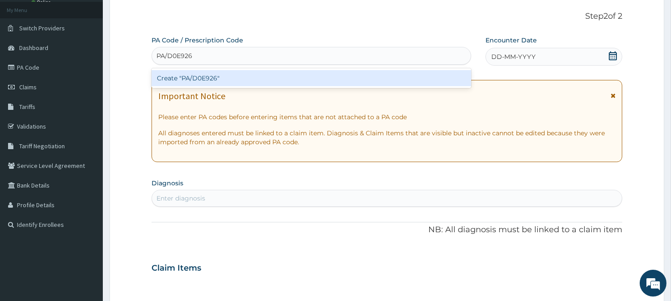
click at [246, 78] on div "Create "PA/D0E926"" at bounding box center [312, 78] width 320 height 16
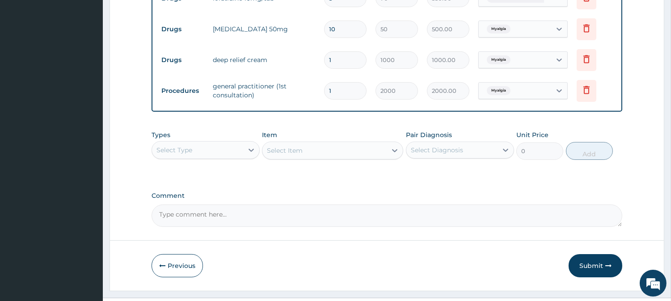
scroll to position [393, 0]
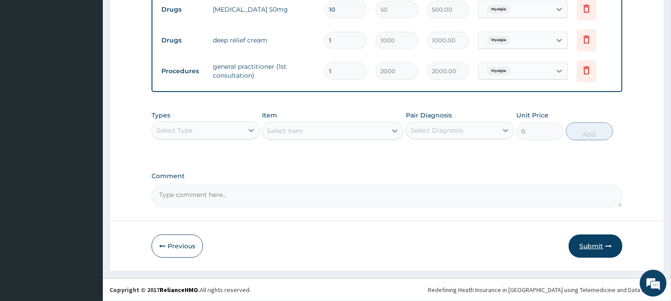
click at [582, 242] on button "Submit" at bounding box center [596, 246] width 54 height 23
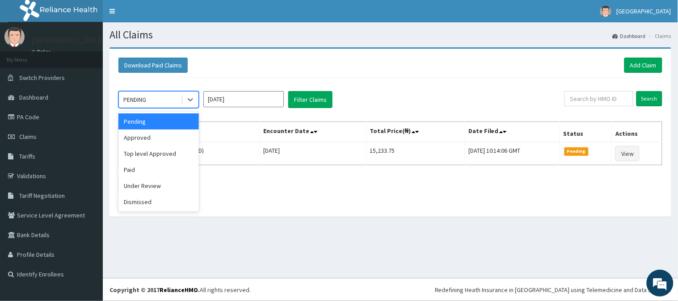
drag, startPoint x: 152, startPoint y: 94, endPoint x: 164, endPoint y: 122, distance: 29.5
click at [154, 98] on div "PENDING" at bounding box center [150, 100] width 62 height 14
click at [166, 136] on div "Approved" at bounding box center [158, 138] width 80 height 16
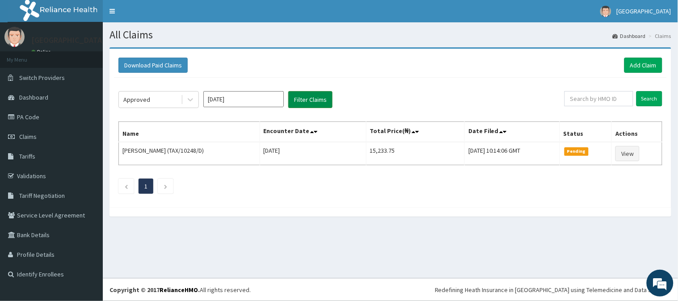
click at [324, 100] on button "Filter Claims" at bounding box center [310, 99] width 44 height 17
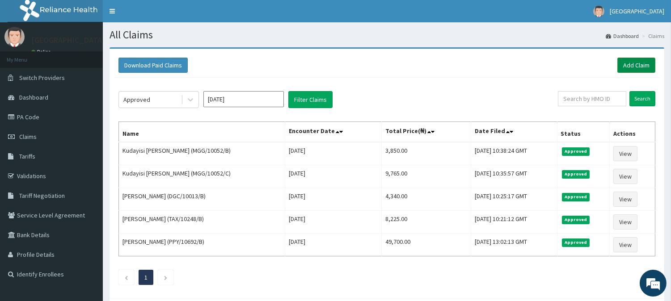
click at [637, 61] on link "Add Claim" at bounding box center [636, 65] width 38 height 15
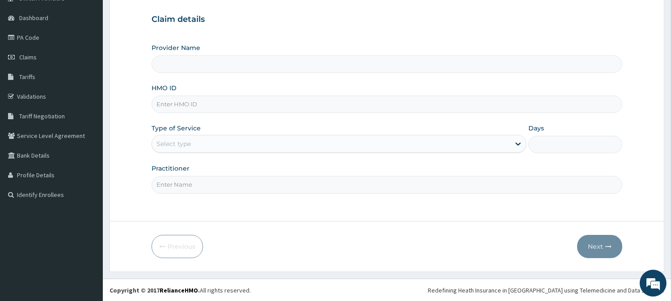
type input "BeachLand Specialist Hospital - [GEOGRAPHIC_DATA]"
click at [159, 106] on input "HMO ID" at bounding box center [387, 104] width 471 height 17
paste input "DGC/10435/B"
type input "DGC/10435/B"
drag, startPoint x: 184, startPoint y: 146, endPoint x: 186, endPoint y: 154, distance: 7.8
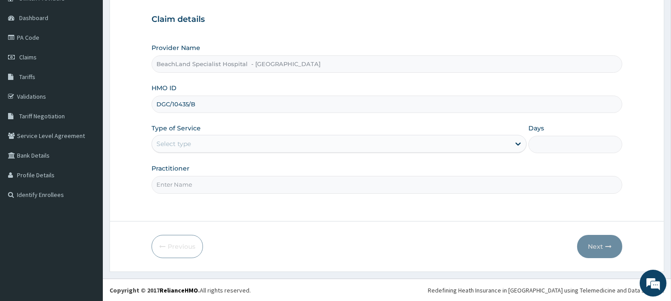
click at [184, 149] on div "Select type" at bounding box center [331, 144] width 358 height 14
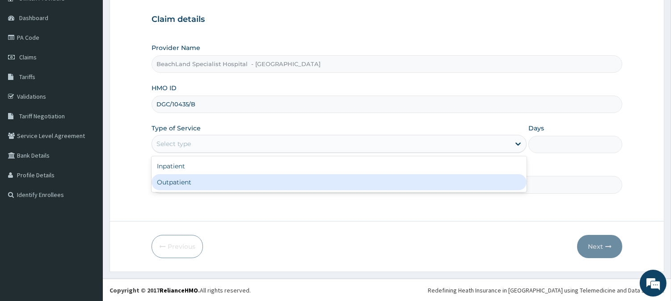
click at [197, 177] on div "Outpatient" at bounding box center [339, 182] width 375 height 16
type input "1"
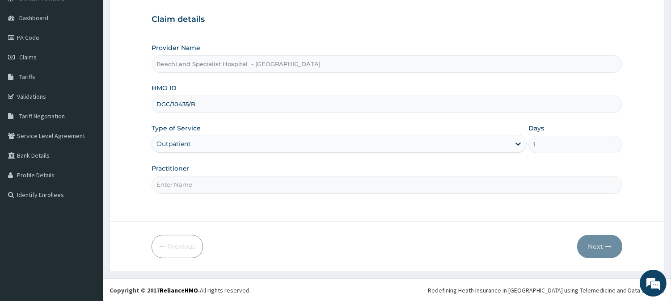
click at [194, 184] on input "Practitioner" at bounding box center [387, 184] width 471 height 17
type input "DR.AJALA"
click at [600, 248] on button "Next" at bounding box center [599, 246] width 45 height 23
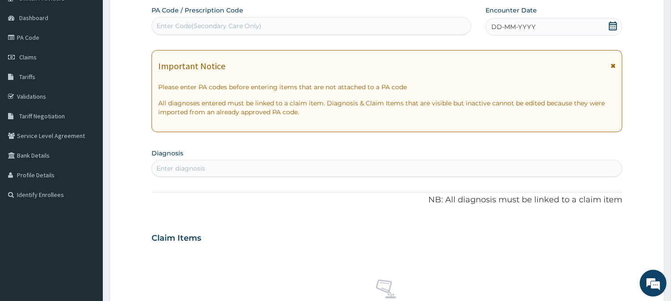
click at [266, 28] on div "Enter Code(Secondary Care Only)" at bounding box center [311, 26] width 319 height 14
paste input "PA/C9AA67"
type input "PA/C9AA67"
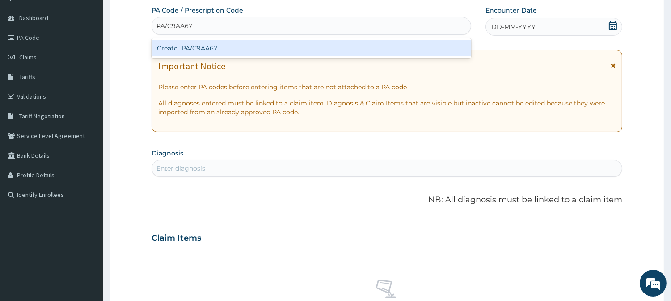
click at [279, 42] on div "Create "PA/C9AA67"" at bounding box center [312, 48] width 320 height 16
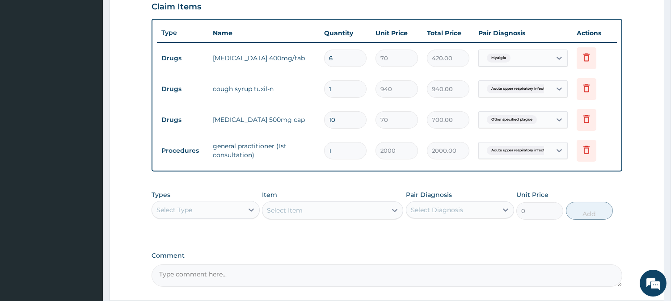
scroll to position [393, 0]
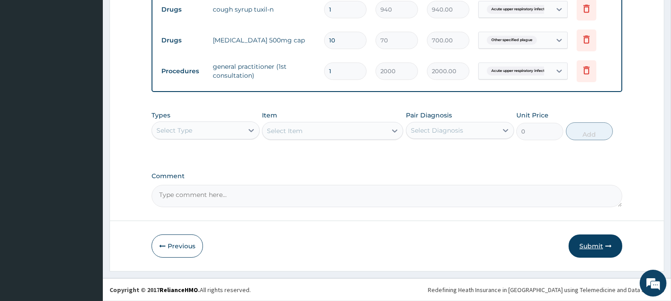
click at [597, 245] on button "Submit" at bounding box center [596, 246] width 54 height 23
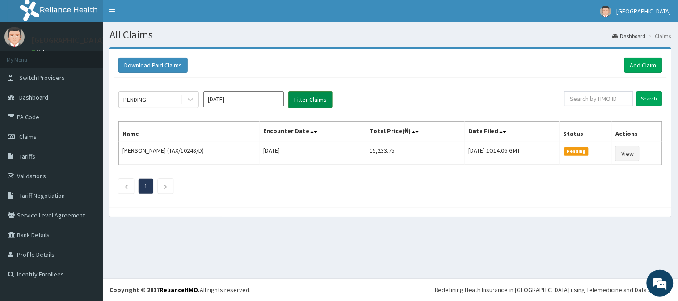
click at [309, 99] on button "Filter Claims" at bounding box center [310, 99] width 44 height 17
click at [150, 101] on div "PENDING" at bounding box center [150, 100] width 62 height 14
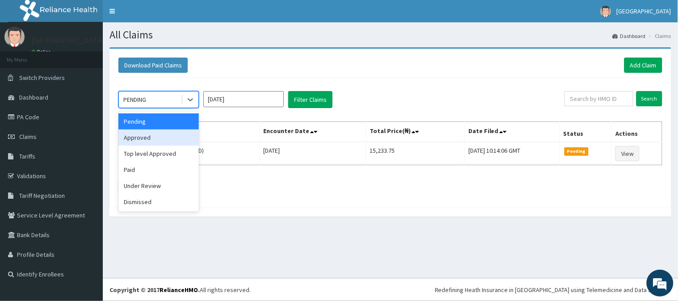
click at [163, 136] on div "Approved" at bounding box center [158, 138] width 80 height 16
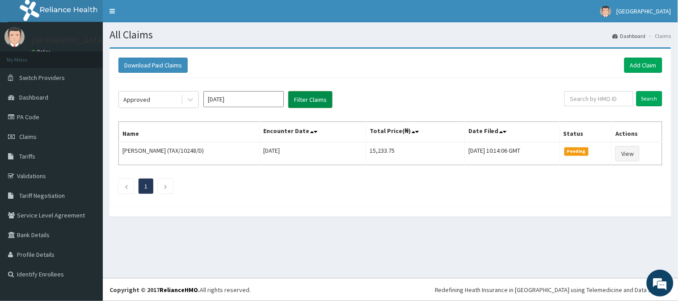
click at [317, 101] on button "Filter Claims" at bounding box center [310, 99] width 44 height 17
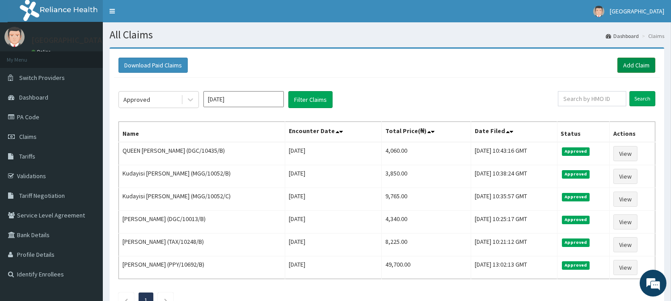
click at [624, 64] on link "Add Claim" at bounding box center [636, 65] width 38 height 15
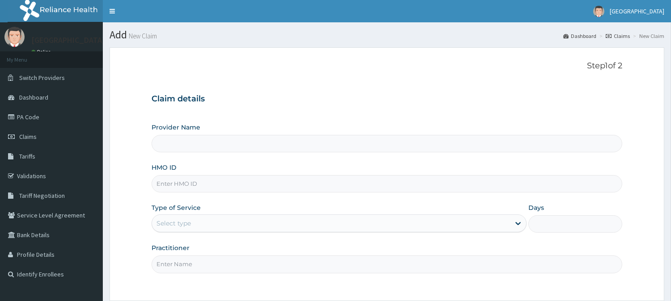
type input "BeachLand Specialist Hospital - [GEOGRAPHIC_DATA]"
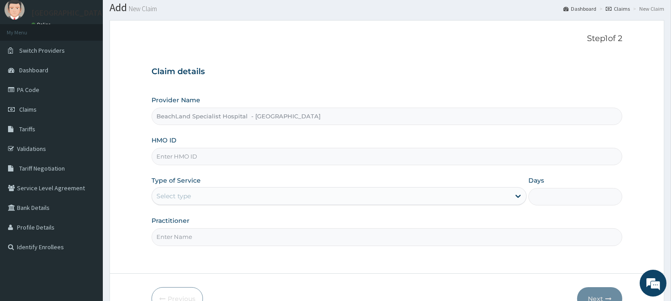
scroll to position [50, 0]
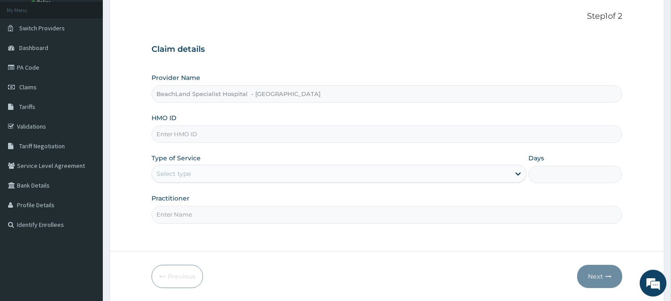
click at [169, 138] on input "HMO ID" at bounding box center [387, 134] width 471 height 17
paste input "WTC/10085/B"
type input "WTC/10085/B"
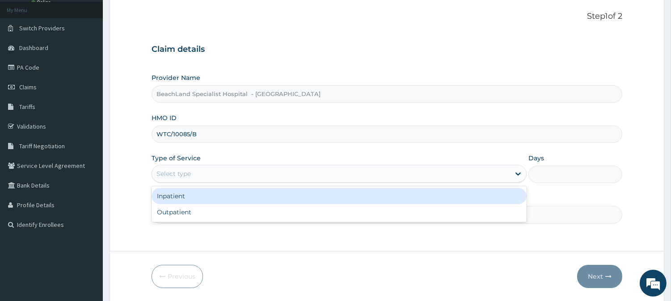
drag, startPoint x: 185, startPoint y: 173, endPoint x: 194, endPoint y: 219, distance: 47.4
click at [186, 177] on div "Select type" at bounding box center [173, 173] width 34 height 9
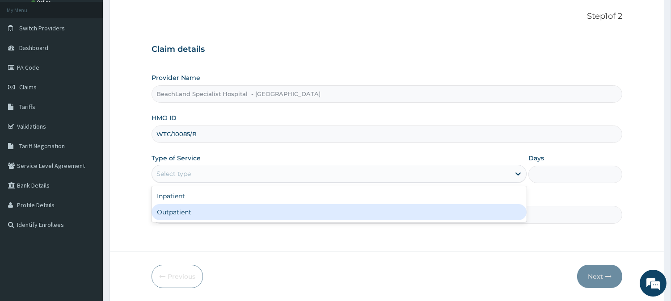
click at [201, 214] on div "Outpatient" at bounding box center [339, 212] width 375 height 16
type input "1"
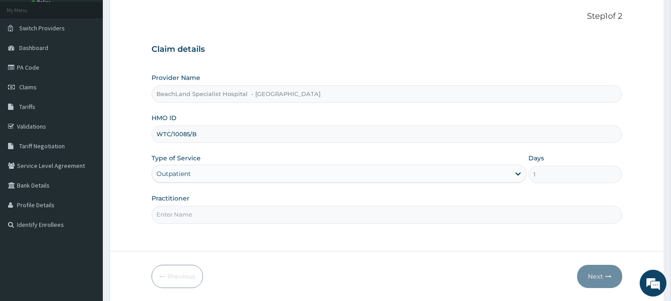
click at [198, 218] on input "Practitioner" at bounding box center [387, 214] width 471 height 17
type input "DR BOLAJI"
click at [599, 286] on button "Next" at bounding box center [599, 276] width 45 height 23
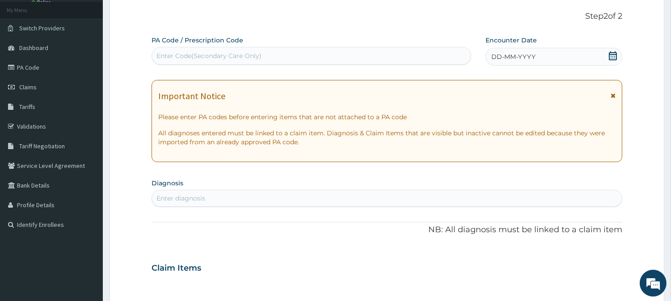
scroll to position [0, 0]
click at [216, 51] on div "Enter Code(Secondary Care Only)" at bounding box center [208, 55] width 105 height 9
drag, startPoint x: 218, startPoint y: 52, endPoint x: 175, endPoint y: 52, distance: 42.9
click at [175, 52] on div "Enter Code(Secondary Care Only)" at bounding box center [208, 55] width 105 height 9
paste input "PA/EE0DE6"
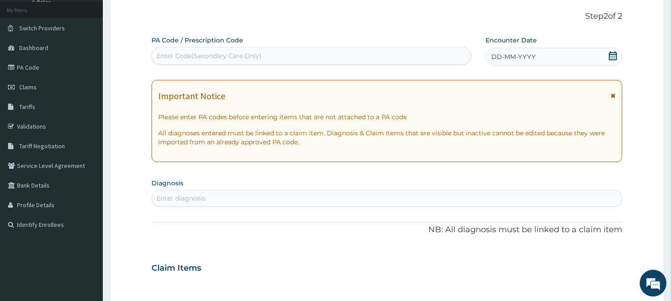
type input "PA/EE0DE6"
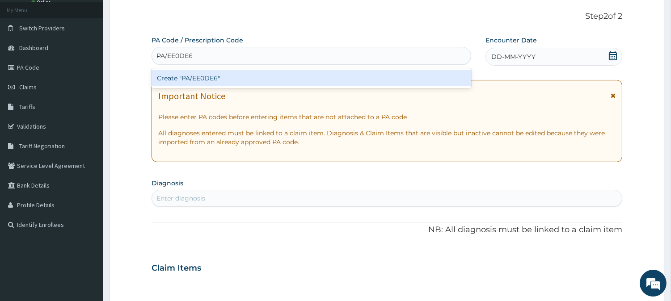
click at [209, 72] on div "Create "PA/EE0DE6"" at bounding box center [312, 78] width 320 height 16
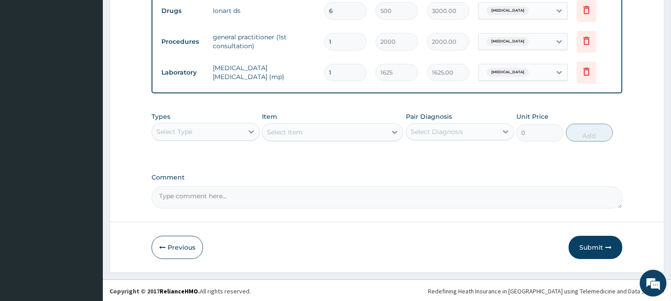
scroll to position [424, 0]
click at [592, 253] on button "Submit" at bounding box center [596, 246] width 54 height 23
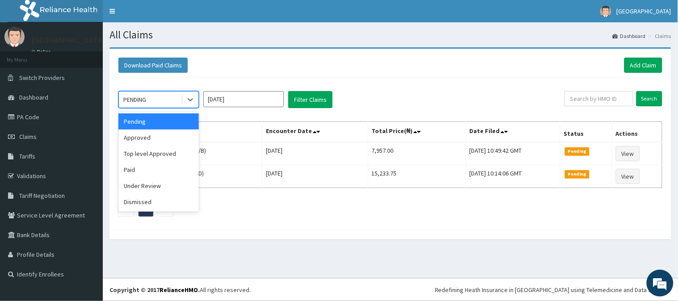
click at [159, 99] on div "PENDING" at bounding box center [150, 100] width 62 height 14
drag, startPoint x: 157, startPoint y: 139, endPoint x: 240, endPoint y: 106, distance: 89.2
click at [157, 135] on div "Approved" at bounding box center [158, 138] width 80 height 16
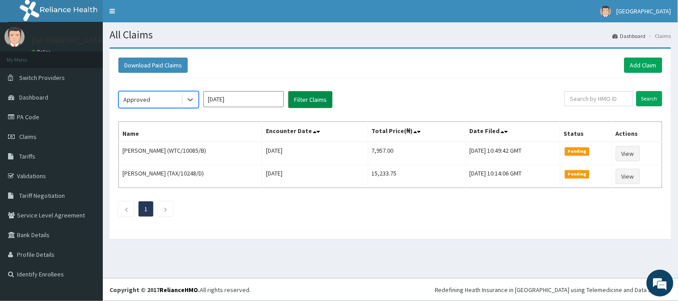
click at [308, 99] on button "Filter Claims" at bounding box center [310, 99] width 44 height 17
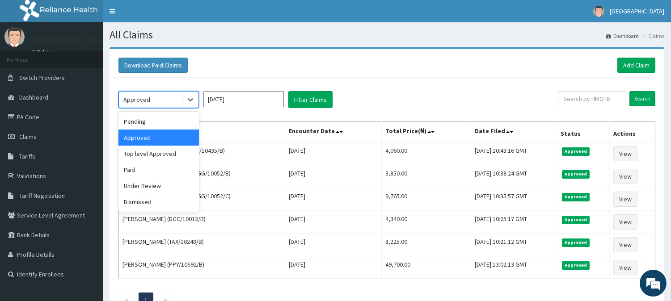
click at [158, 101] on div "Approved" at bounding box center [150, 100] width 62 height 14
click at [155, 117] on div "Pending" at bounding box center [158, 122] width 80 height 16
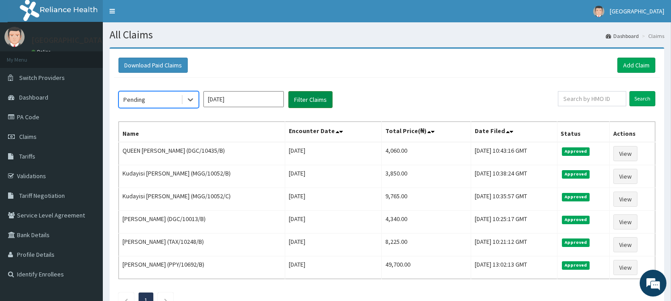
click at [308, 94] on button "Filter Claims" at bounding box center [310, 99] width 44 height 17
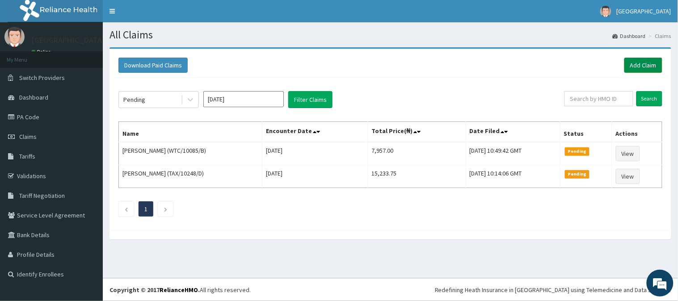
click at [643, 64] on link "Add Claim" at bounding box center [644, 65] width 38 height 15
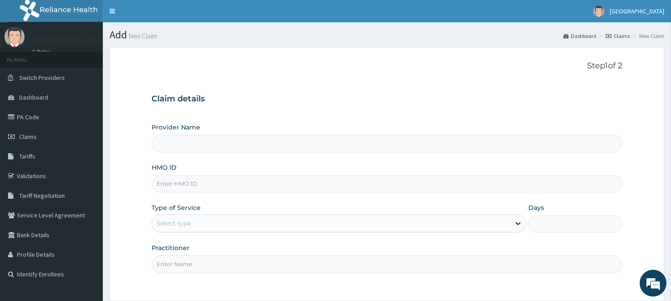
type input "BeachLand Specialist Hospital - [GEOGRAPHIC_DATA]"
click at [208, 185] on input "HMO ID" at bounding box center [387, 183] width 471 height 17
paste input "NBC/10257/B"
type input "NBC/10257/B"
drag, startPoint x: 315, startPoint y: 207, endPoint x: 321, endPoint y: 207, distance: 6.3
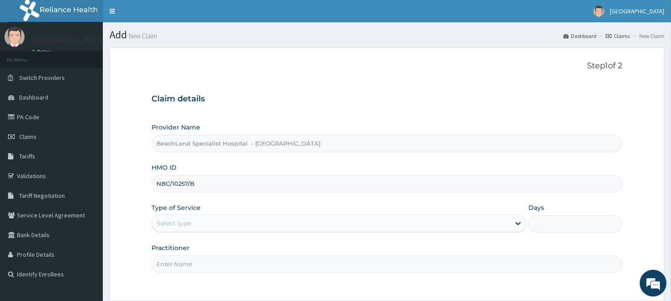
click at [315, 207] on div "Type of Service Select type" at bounding box center [339, 218] width 375 height 30
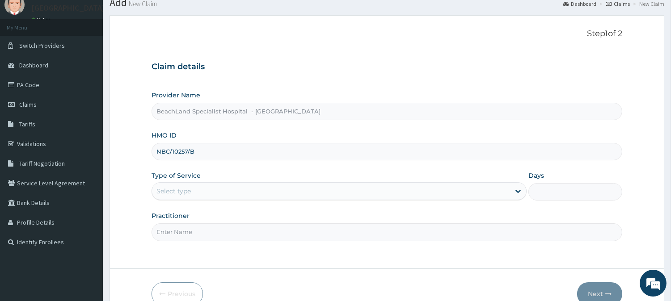
scroll to position [50, 0]
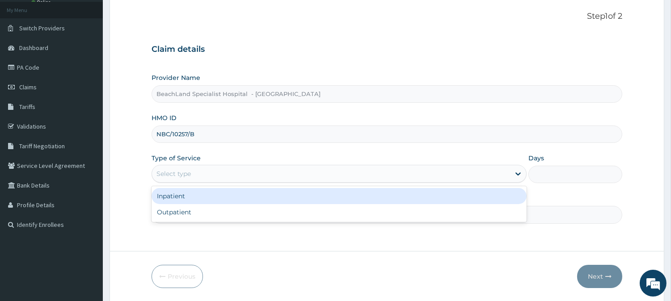
click at [244, 179] on div "Select type" at bounding box center [331, 174] width 358 height 14
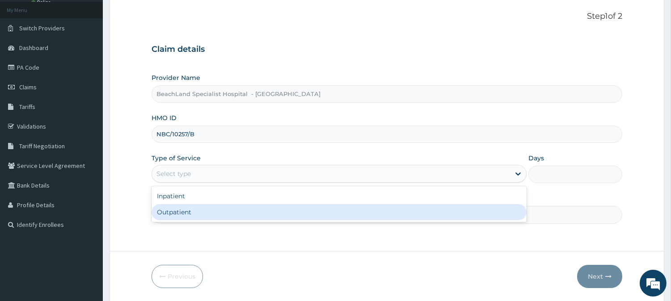
click at [246, 214] on div "Outpatient" at bounding box center [339, 212] width 375 height 16
type input "1"
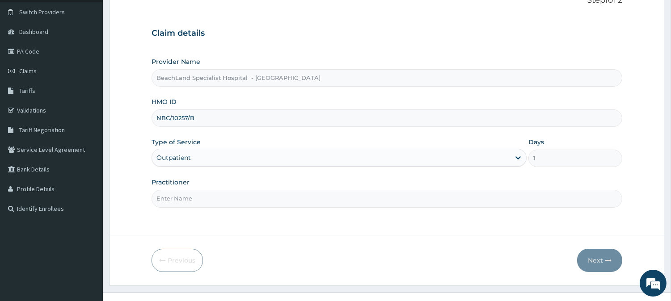
scroll to position [80, 0]
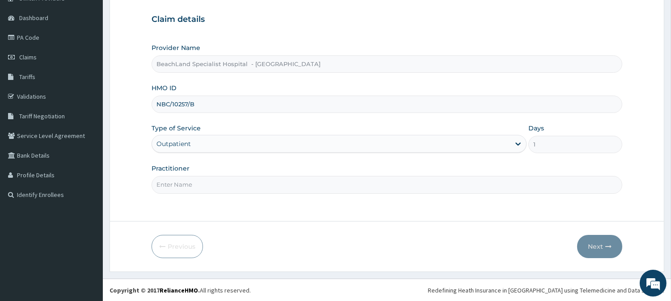
click at [232, 187] on input "Practitioner" at bounding box center [387, 184] width 471 height 17
type input "Dr UDOKA"
click at [608, 248] on icon "button" at bounding box center [608, 247] width 6 height 6
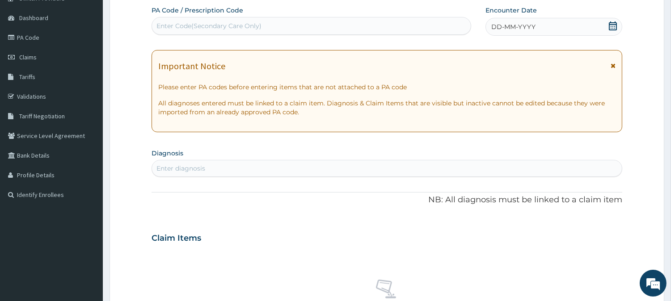
click at [205, 27] on div "Enter Code(Secondary Care Only)" at bounding box center [208, 25] width 105 height 9
paste input "PA/615B56"
type input "PA/615B56"
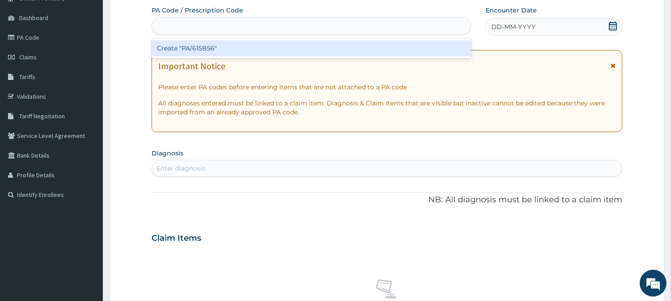
click at [209, 29] on div "PA/615B56" at bounding box center [311, 26] width 319 height 14
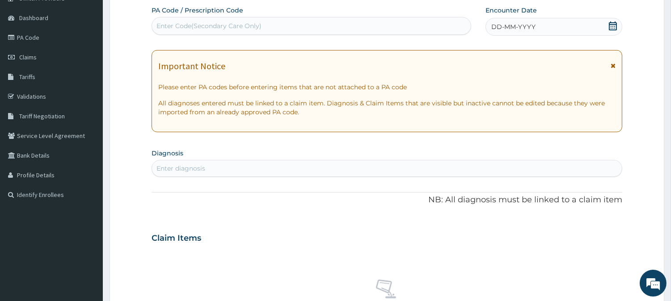
paste input "PA/615B56"
type input "PA/615B56"
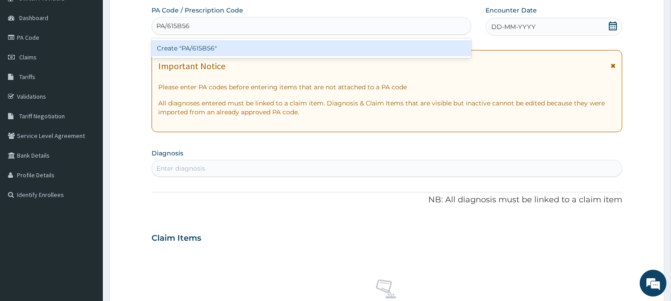
click at [237, 51] on div "Create "PA/615B56"" at bounding box center [312, 48] width 320 height 16
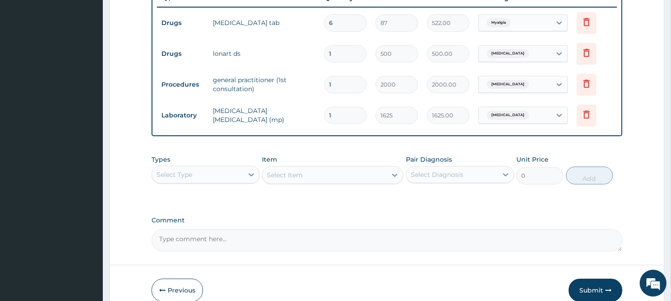
scroll to position [393, 0]
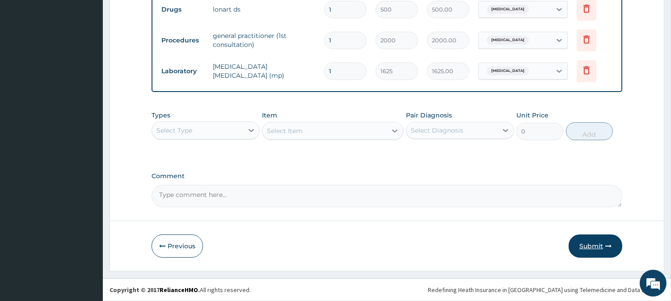
click at [598, 245] on button "Submit" at bounding box center [596, 246] width 54 height 23
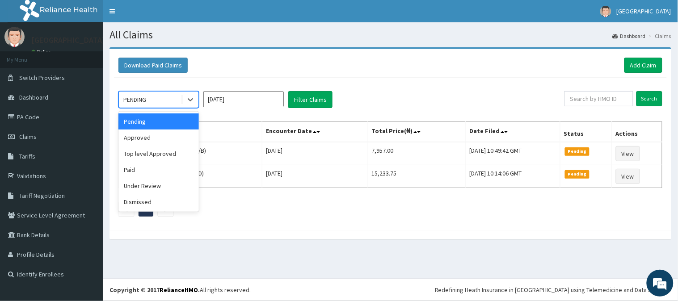
drag, startPoint x: 156, startPoint y: 100, endPoint x: 164, endPoint y: 121, distance: 23.1
click at [157, 101] on div "PENDING" at bounding box center [150, 100] width 62 height 14
click at [161, 137] on div "Approved" at bounding box center [158, 138] width 80 height 16
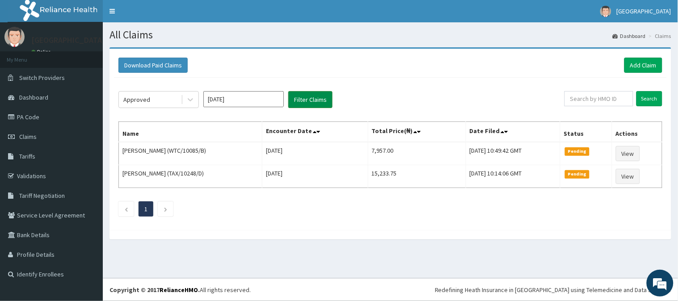
click at [309, 100] on button "Filter Claims" at bounding box center [310, 99] width 44 height 17
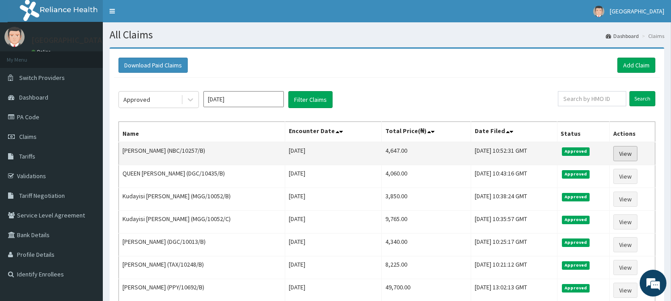
click at [635, 152] on link "View" at bounding box center [625, 153] width 24 height 15
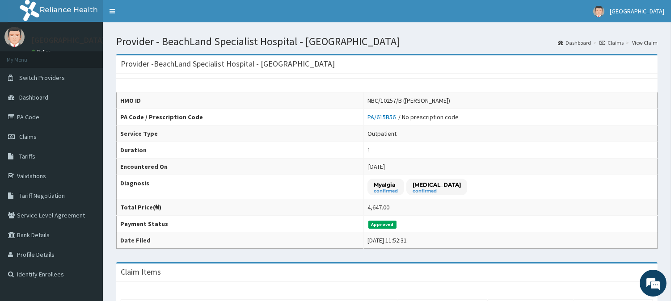
click at [642, 41] on link "View Claim" at bounding box center [644, 43] width 25 height 8
click at [35, 137] on span "Claims" at bounding box center [27, 137] width 17 height 8
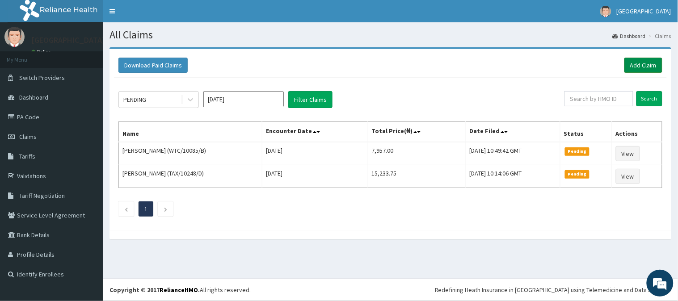
click at [640, 60] on link "Add Claim" at bounding box center [644, 65] width 38 height 15
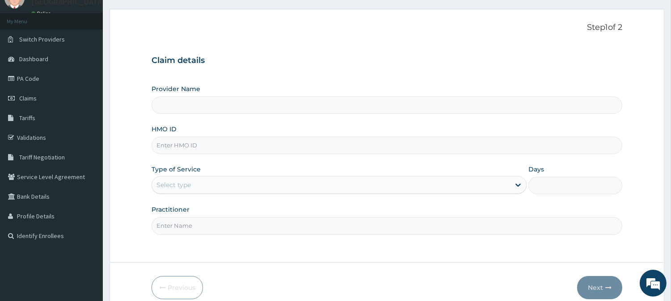
scroll to position [50, 0]
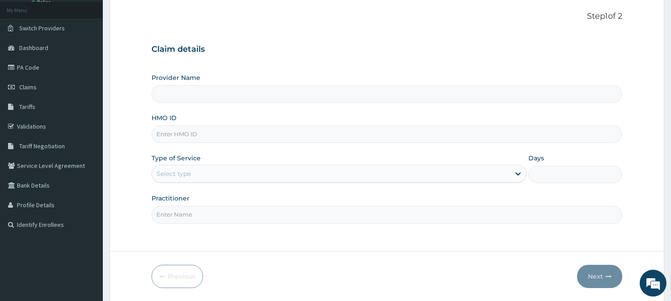
type input "BeachLand Specialist Hospital - Annex"
click at [177, 135] on input "HMO ID" at bounding box center [387, 134] width 471 height 17
paste input "NBC/10257/B"
type input "NBC/10257/B"
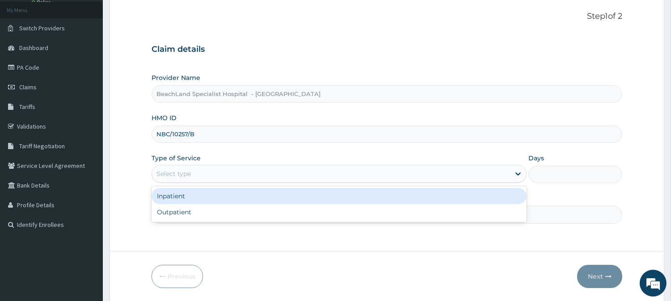
click at [321, 173] on div "Select type" at bounding box center [331, 174] width 358 height 14
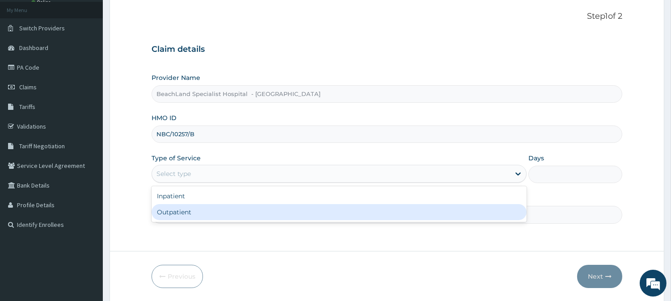
click at [247, 207] on div "Outpatient" at bounding box center [339, 212] width 375 height 16
type input "1"
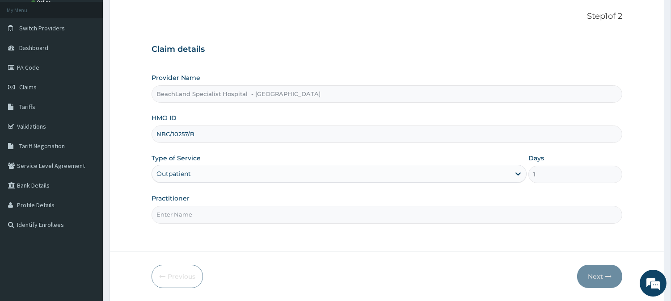
click at [233, 211] on input "Practitioner" at bounding box center [387, 214] width 471 height 17
type input "DR.AJALA"
click at [597, 275] on button "Next" at bounding box center [599, 276] width 45 height 23
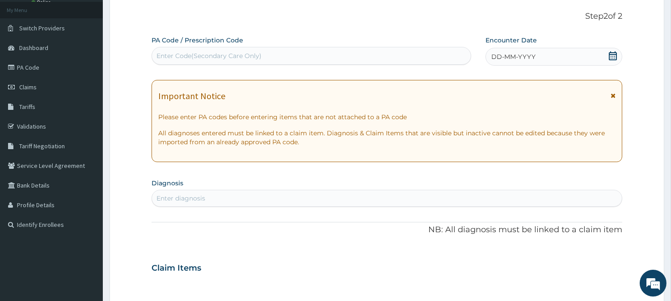
scroll to position [0, 0]
click at [613, 54] on icon at bounding box center [613, 55] width 8 height 9
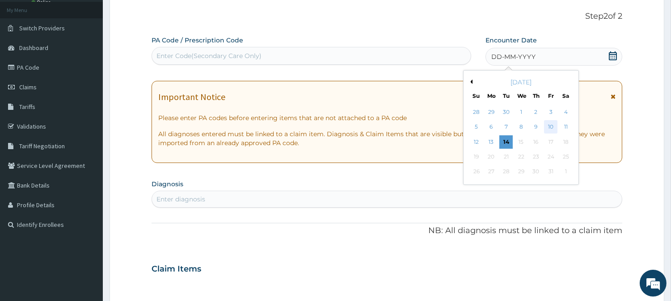
click at [549, 122] on div "10" at bounding box center [550, 127] width 13 height 13
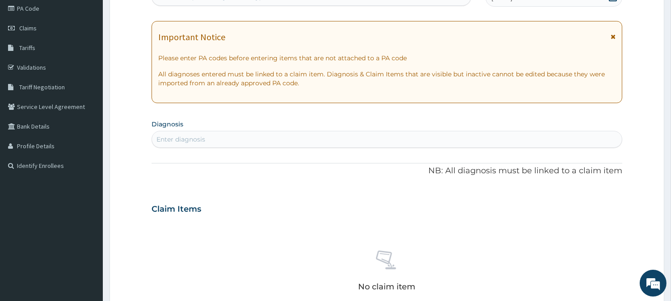
scroll to position [198, 0]
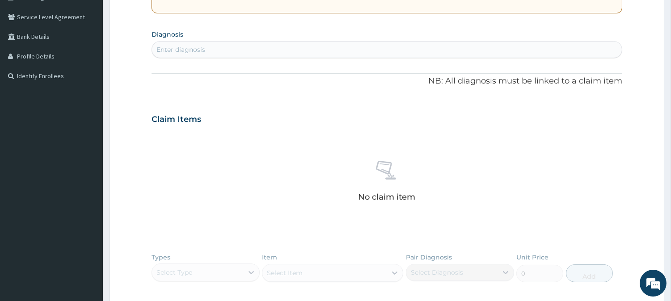
click at [216, 50] on div "Enter diagnosis" at bounding box center [387, 49] width 470 height 14
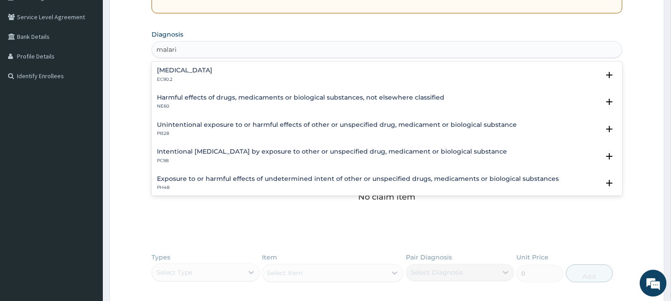
type input "malaria"
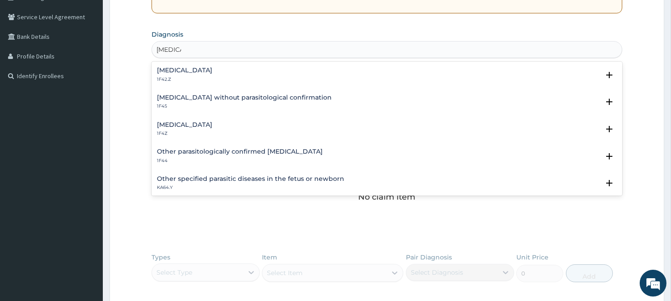
click at [203, 123] on h4 "Malaria, unspecified" at bounding box center [184, 125] width 55 height 7
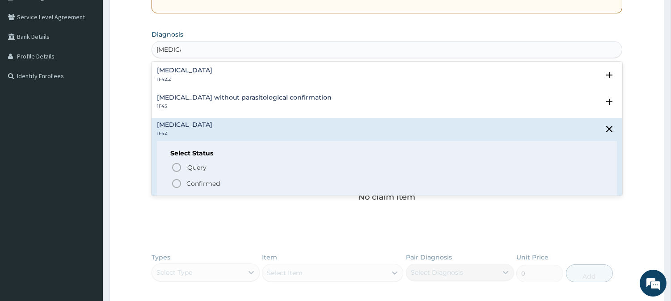
click at [171, 180] on icon "status option filled" at bounding box center [176, 183] width 11 height 11
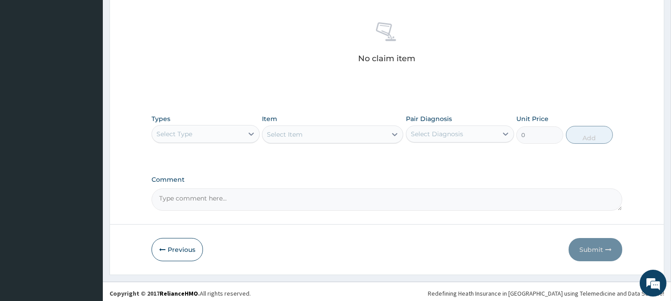
scroll to position [343, 0]
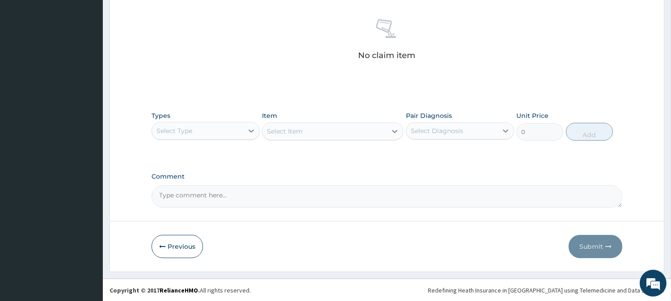
drag, startPoint x: 203, startPoint y: 134, endPoint x: 207, endPoint y: 136, distance: 5.0
click at [207, 136] on div "Select Type" at bounding box center [197, 131] width 91 height 14
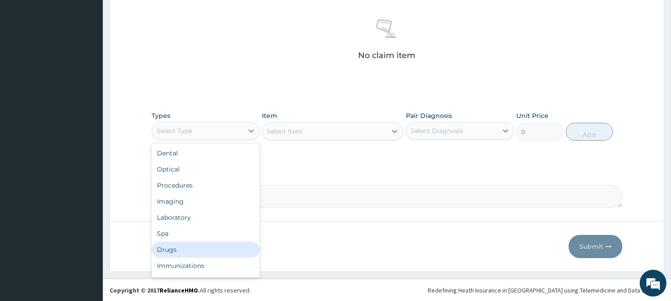
click at [192, 248] on div "Drugs" at bounding box center [206, 250] width 108 height 16
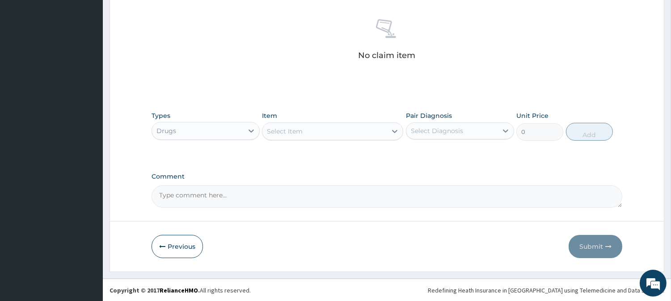
click at [318, 133] on div "Select Item" at bounding box center [324, 131] width 124 height 14
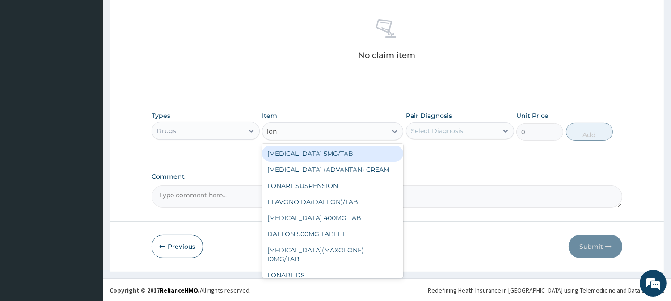
type input "lona"
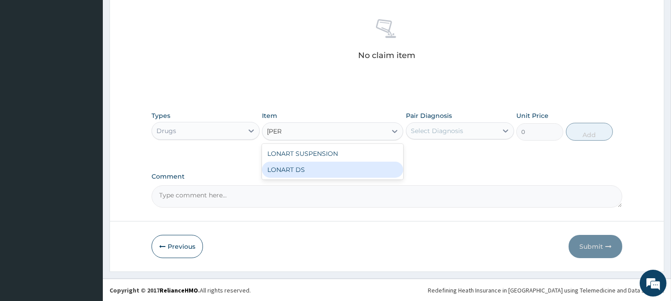
click at [328, 170] on div "LONART DS" at bounding box center [332, 170] width 141 height 16
type input "500"
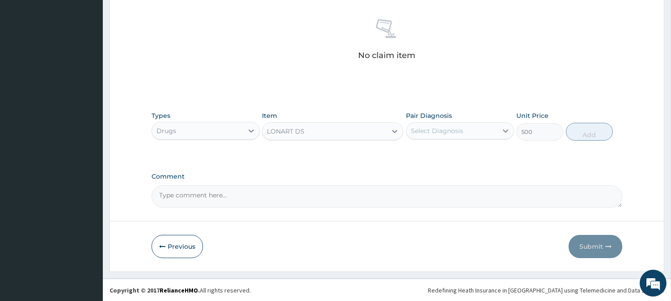
drag, startPoint x: 453, startPoint y: 123, endPoint x: 453, endPoint y: 130, distance: 7.2
click at [453, 127] on div "Select Diagnosis" at bounding box center [451, 131] width 91 height 14
click at [452, 155] on label "Malaria, unspecified" at bounding box center [448, 152] width 55 height 9
checkbox input "true"
click at [586, 132] on button "Add" at bounding box center [589, 132] width 47 height 18
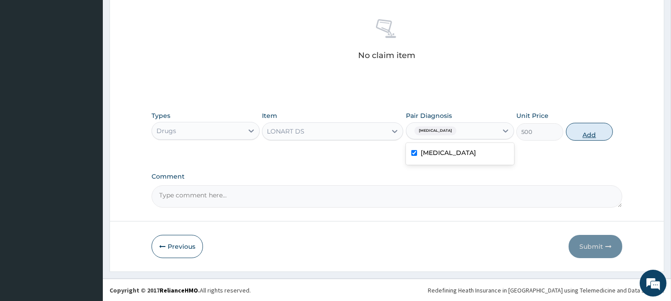
type input "0"
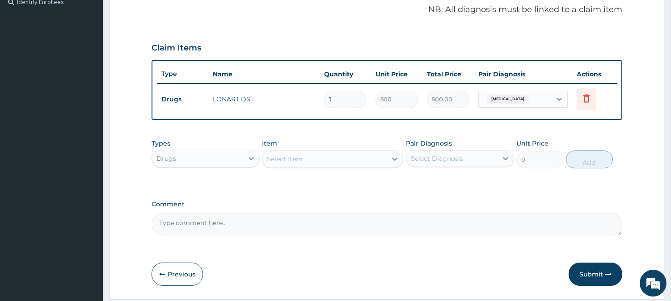
scroll to position [250, 0]
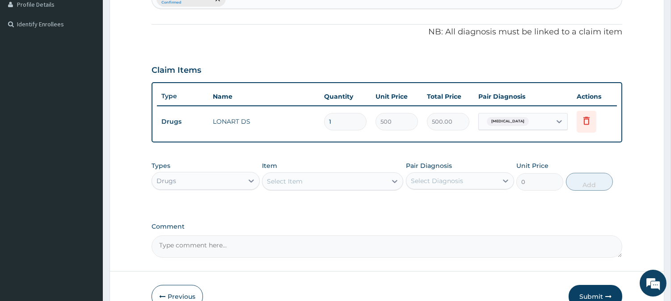
click at [343, 119] on input "1" at bounding box center [345, 121] width 42 height 17
type input "0.00"
type input "5"
type input "2500.00"
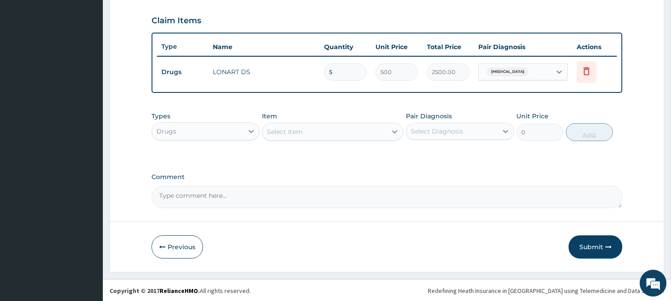
type input "5"
click at [600, 248] on button "Submit" at bounding box center [596, 247] width 54 height 23
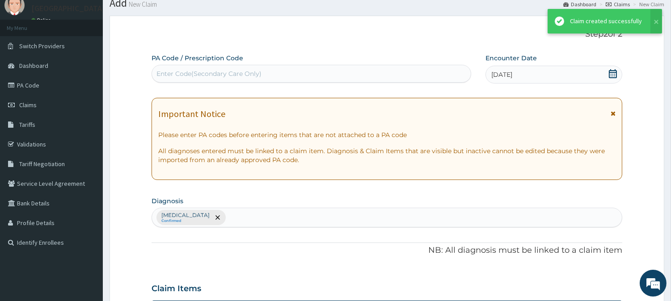
scroll to position [300, 0]
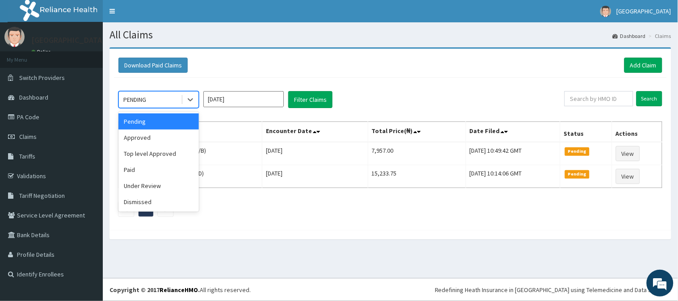
click at [167, 94] on div "PENDING" at bounding box center [150, 100] width 62 height 14
click at [158, 135] on div "Approved" at bounding box center [158, 138] width 80 height 16
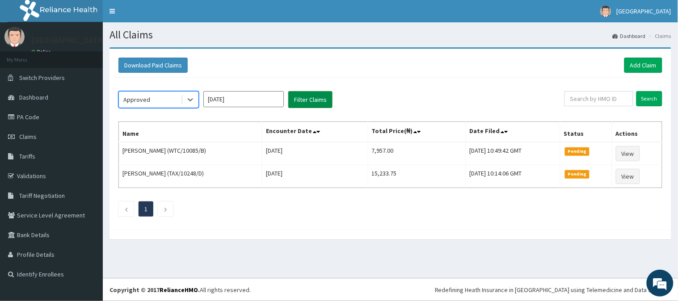
click at [300, 100] on button "Filter Claims" at bounding box center [310, 99] width 44 height 17
